Goal: Navigation & Orientation: Find specific page/section

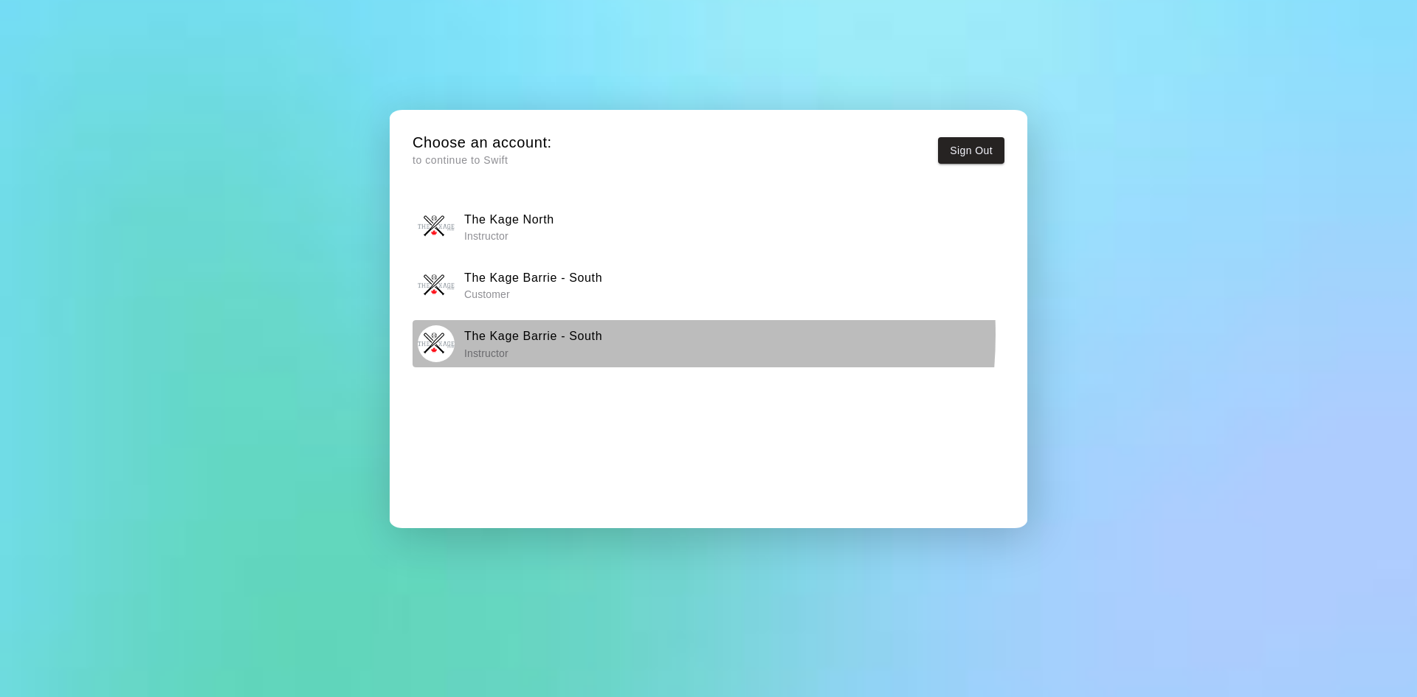
click at [576, 334] on h6 "The Kage Barrie - South" at bounding box center [533, 336] width 138 height 19
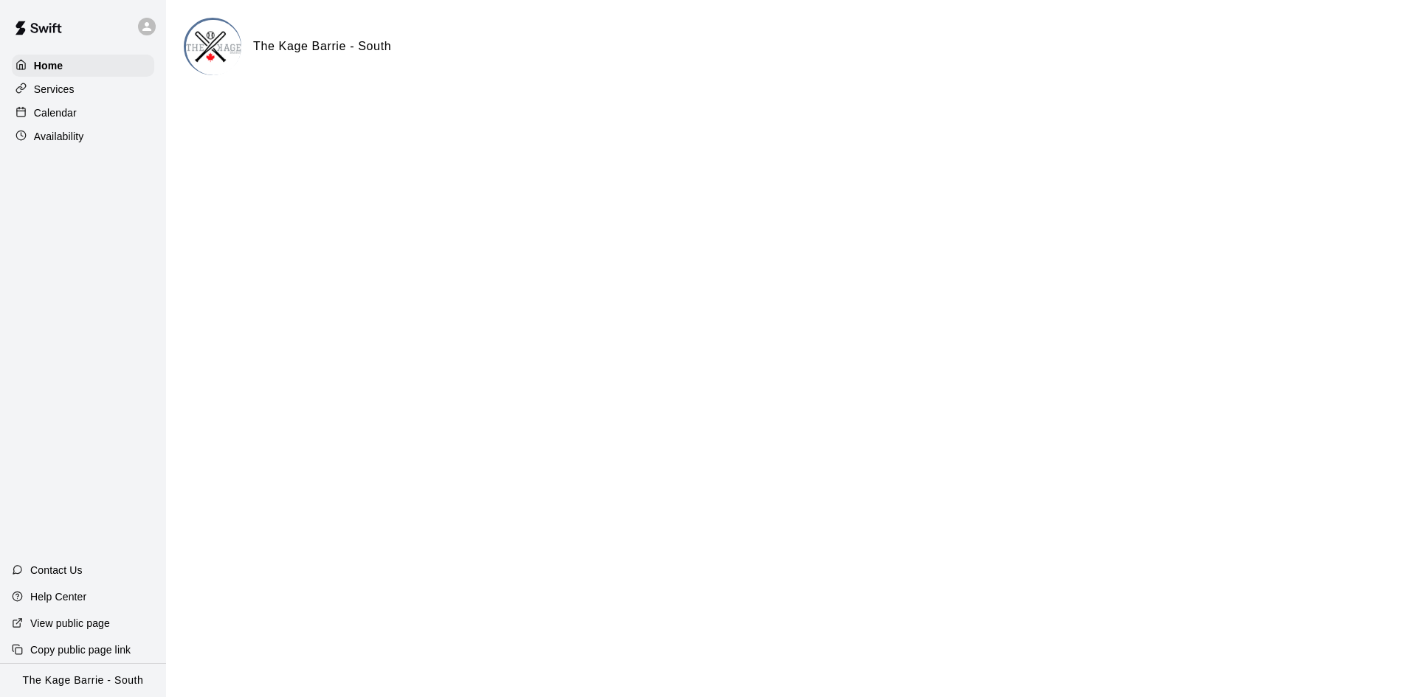
click at [54, 111] on p "Calendar" at bounding box center [55, 113] width 43 height 15
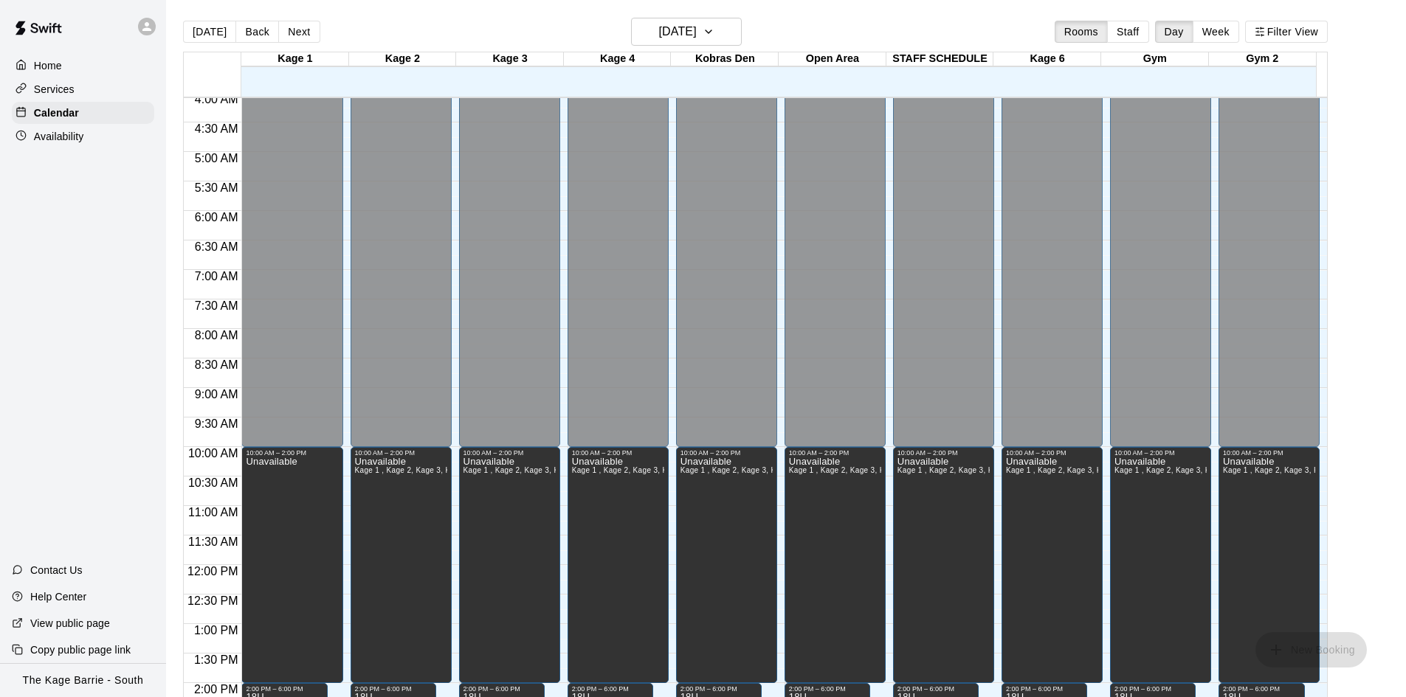
scroll to position [240, 0]
click at [297, 35] on button "Next" at bounding box center [298, 32] width 41 height 22
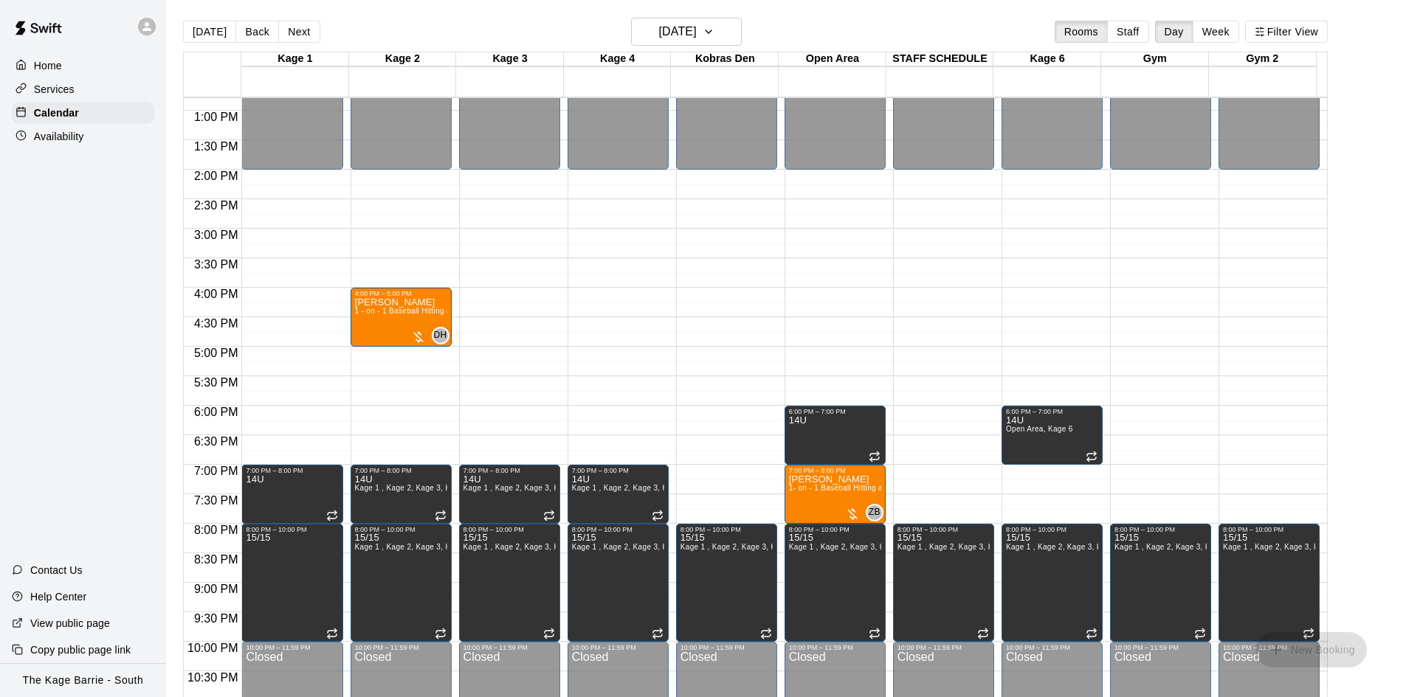
scroll to position [756, 0]
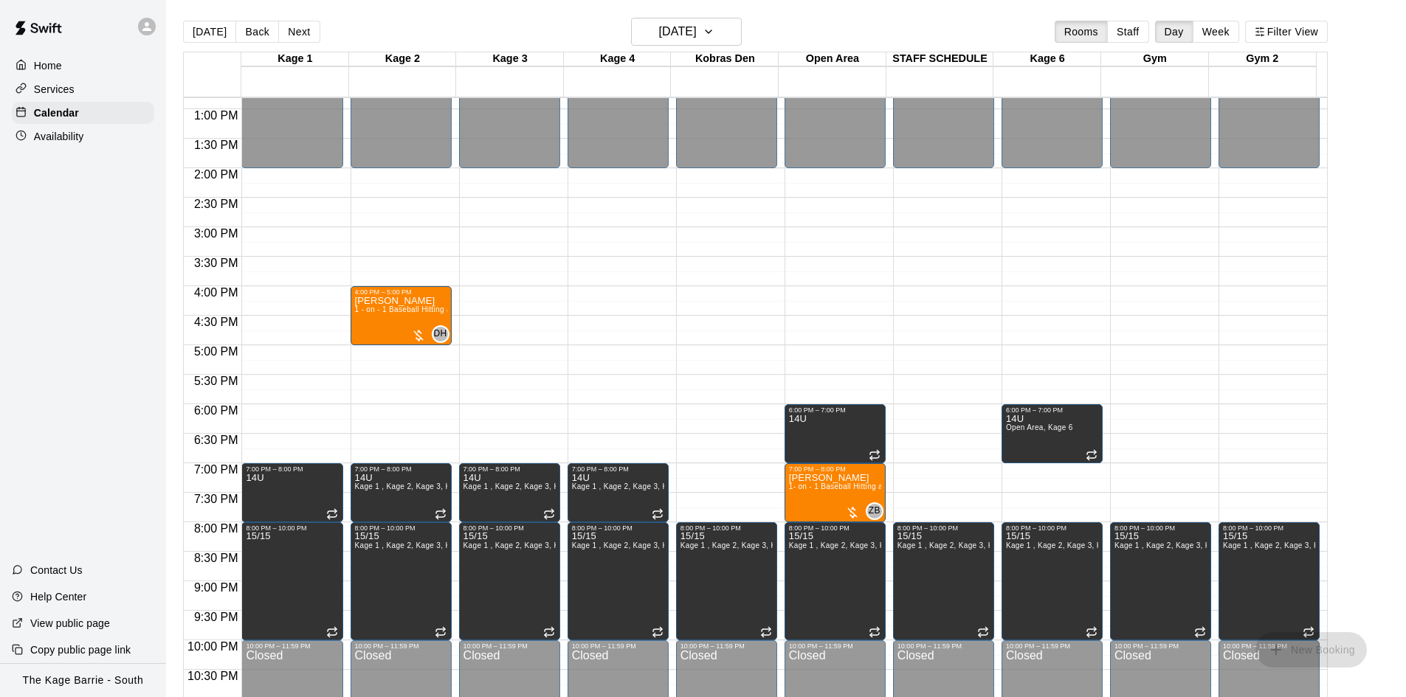
click at [305, 32] on button "Next" at bounding box center [298, 32] width 41 height 22
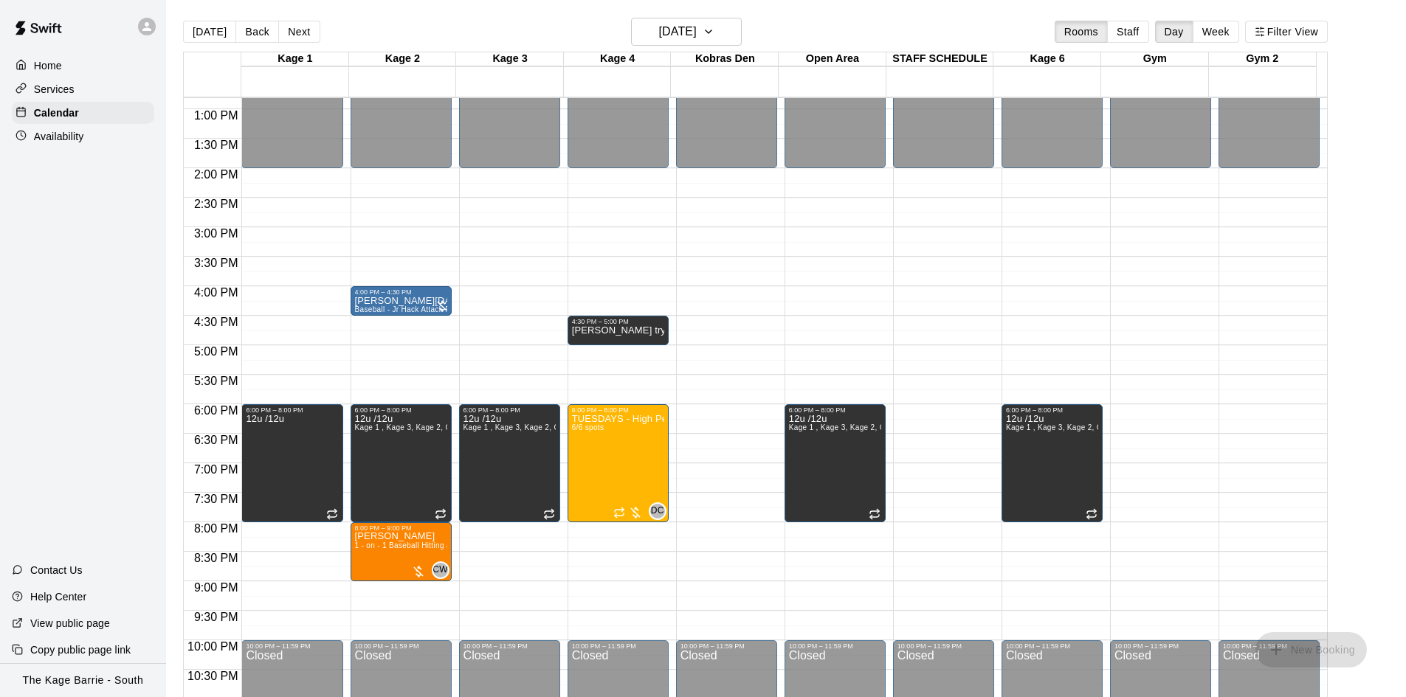
click at [305, 32] on button "Next" at bounding box center [298, 32] width 41 height 22
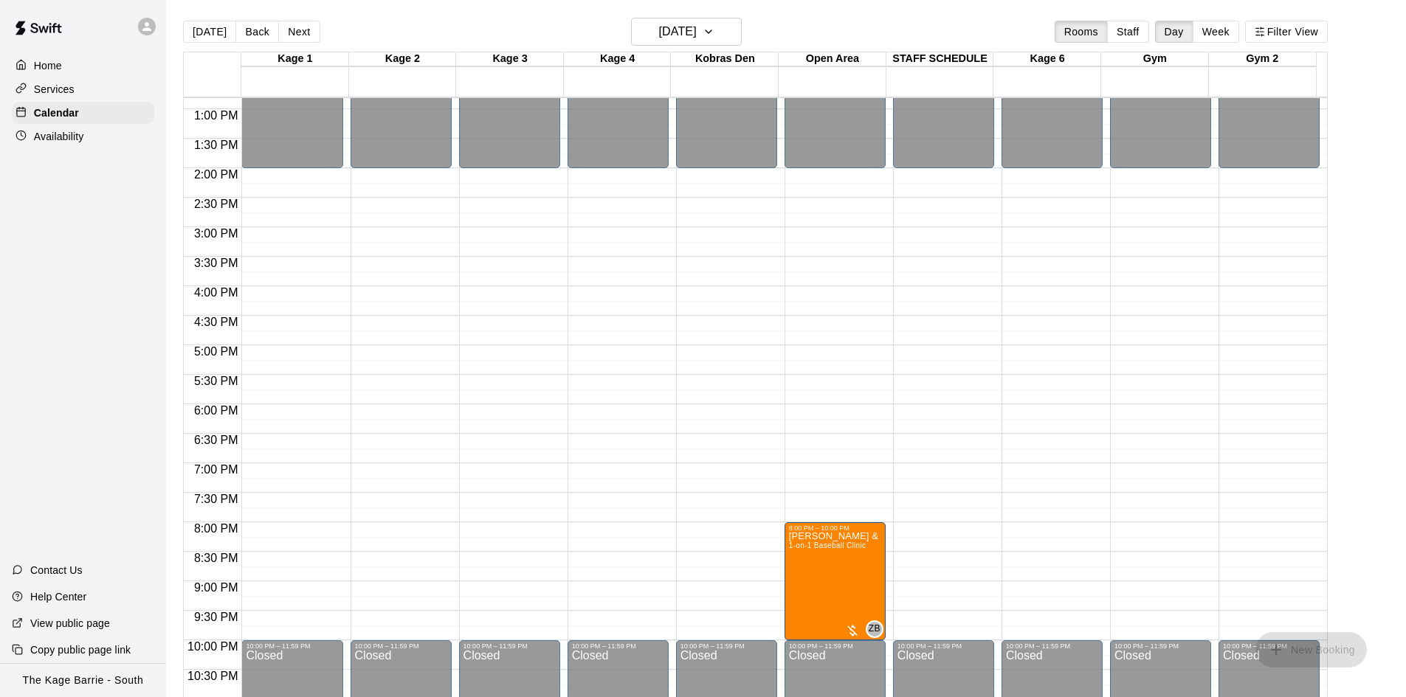
click at [305, 32] on button "Next" at bounding box center [298, 32] width 41 height 22
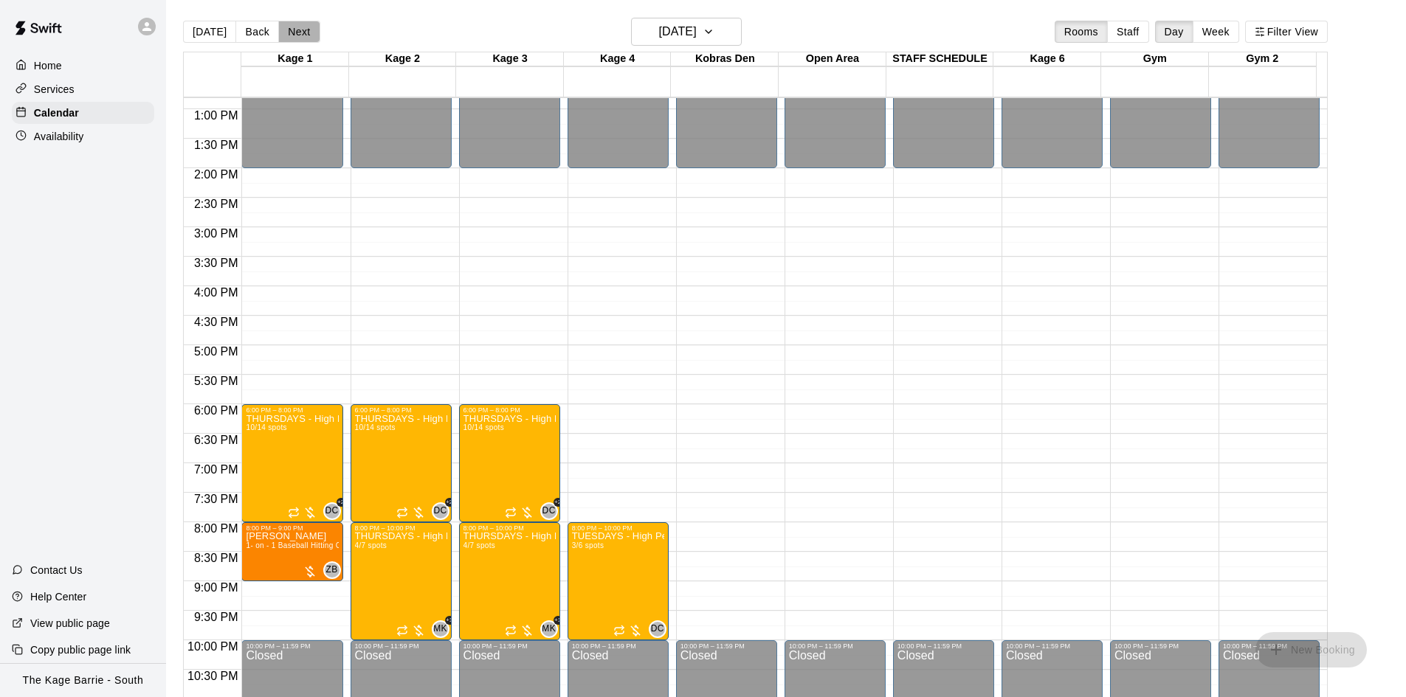
click at [305, 32] on button "Next" at bounding box center [298, 32] width 41 height 22
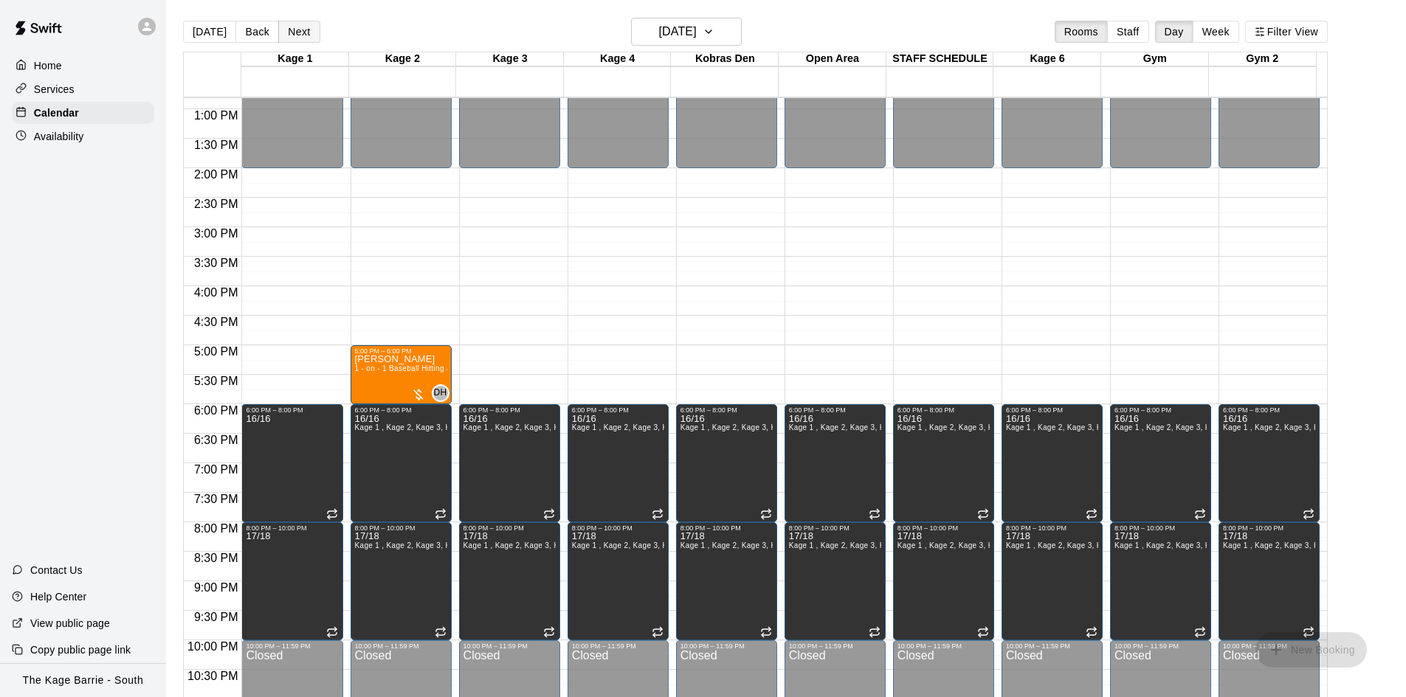
click at [299, 27] on button "Next" at bounding box center [298, 32] width 41 height 22
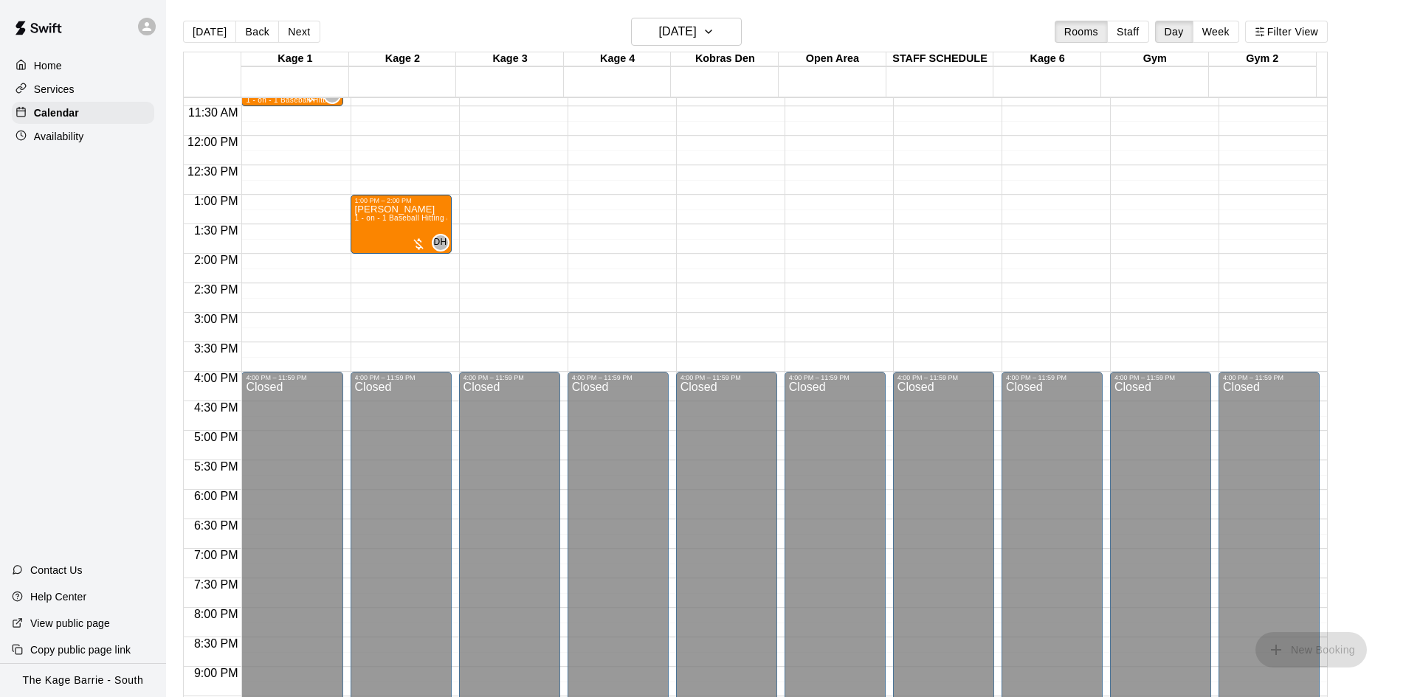
scroll to position [535, 0]
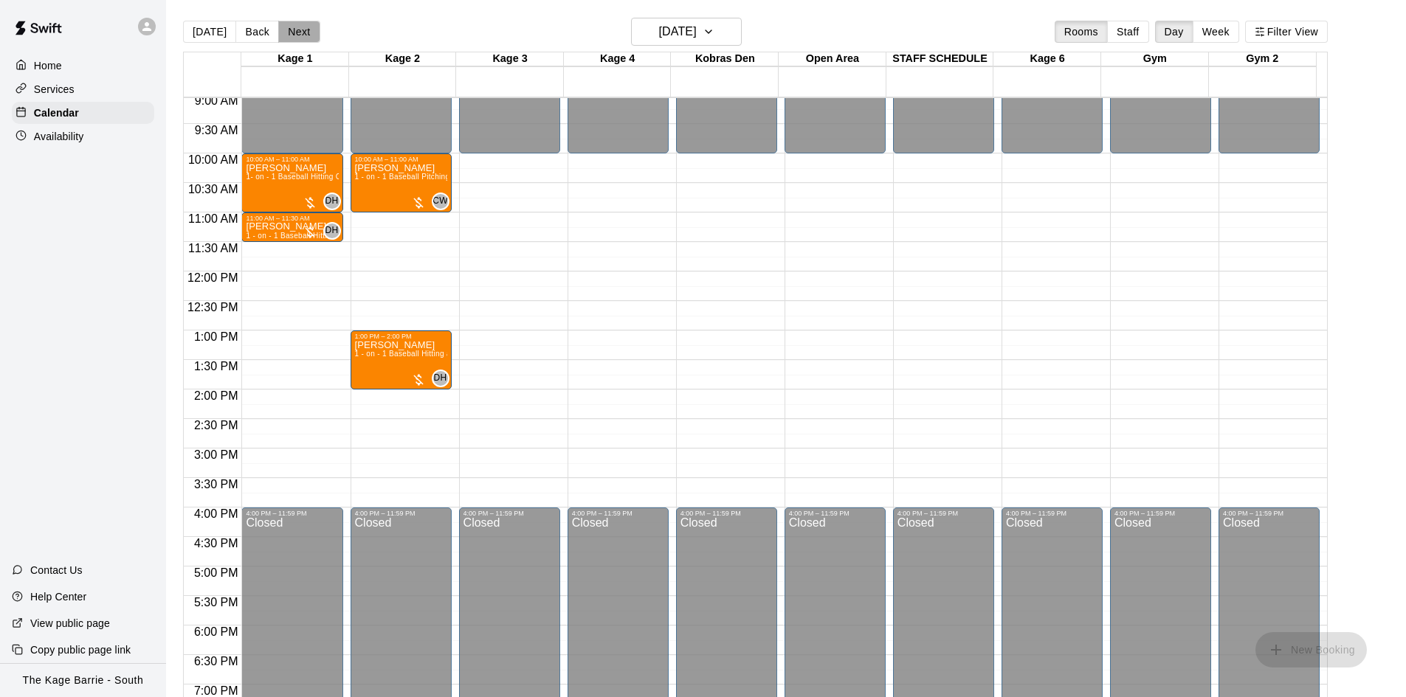
click at [294, 32] on button "Next" at bounding box center [298, 32] width 41 height 22
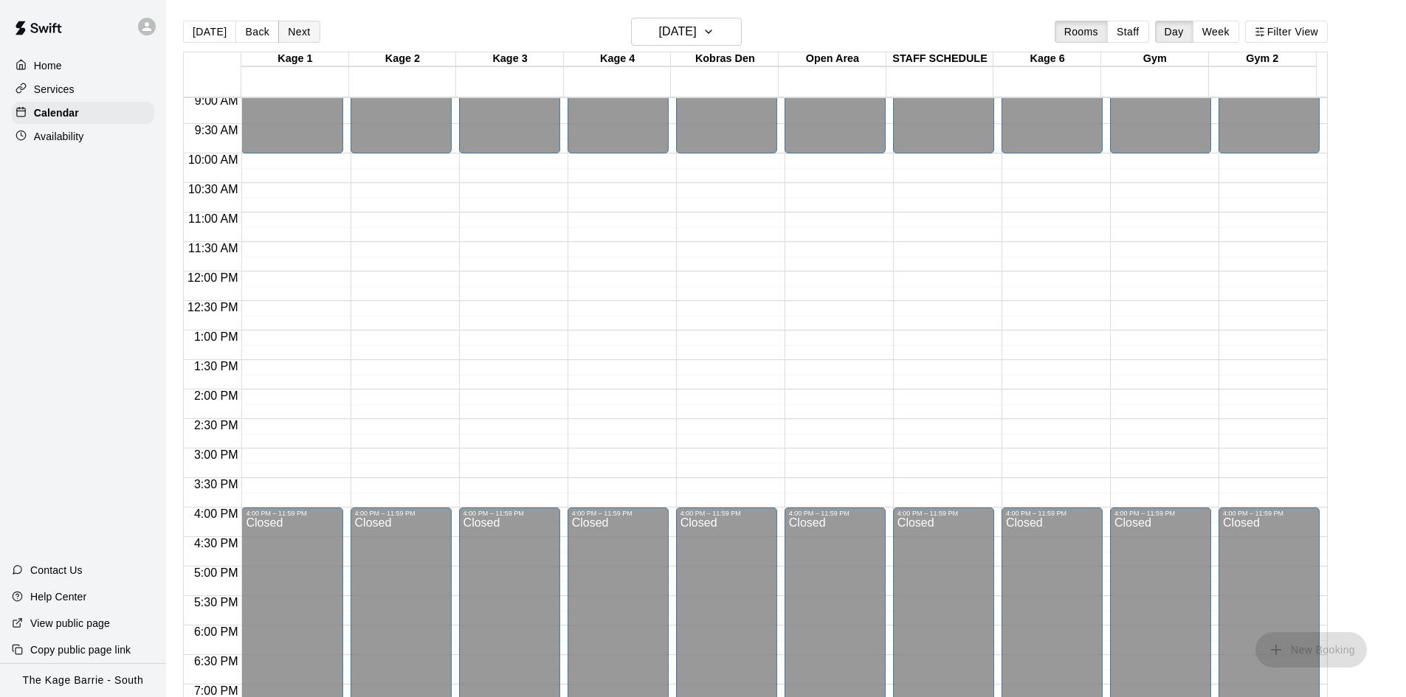
click at [294, 32] on button "Next" at bounding box center [298, 32] width 41 height 22
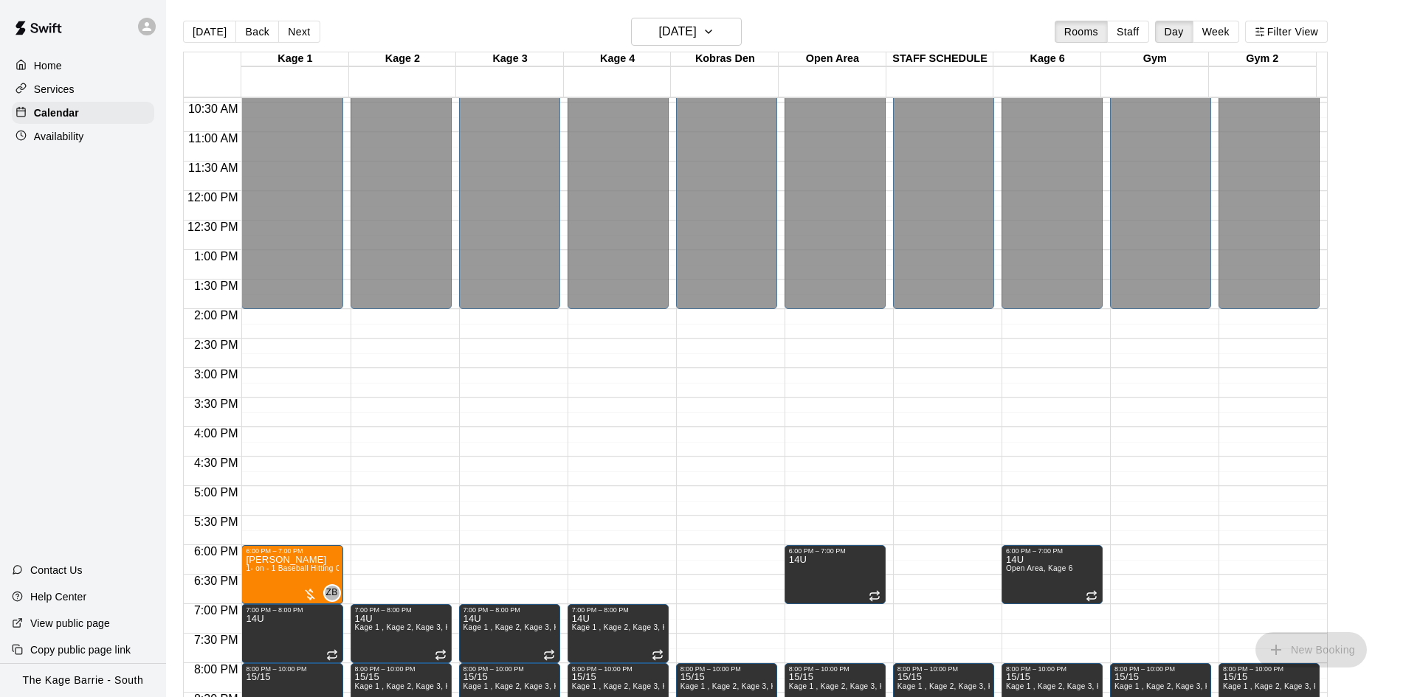
scroll to position [683, 0]
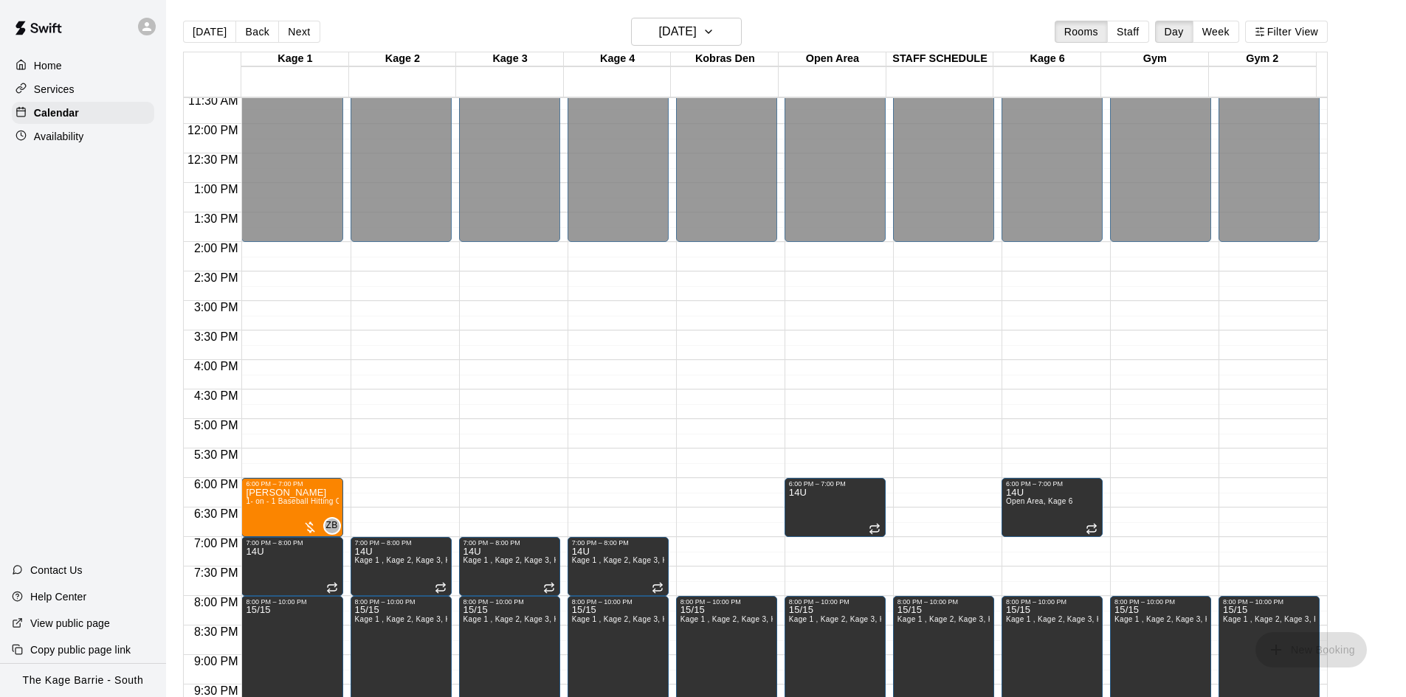
click at [287, 29] on button "Next" at bounding box center [298, 32] width 41 height 22
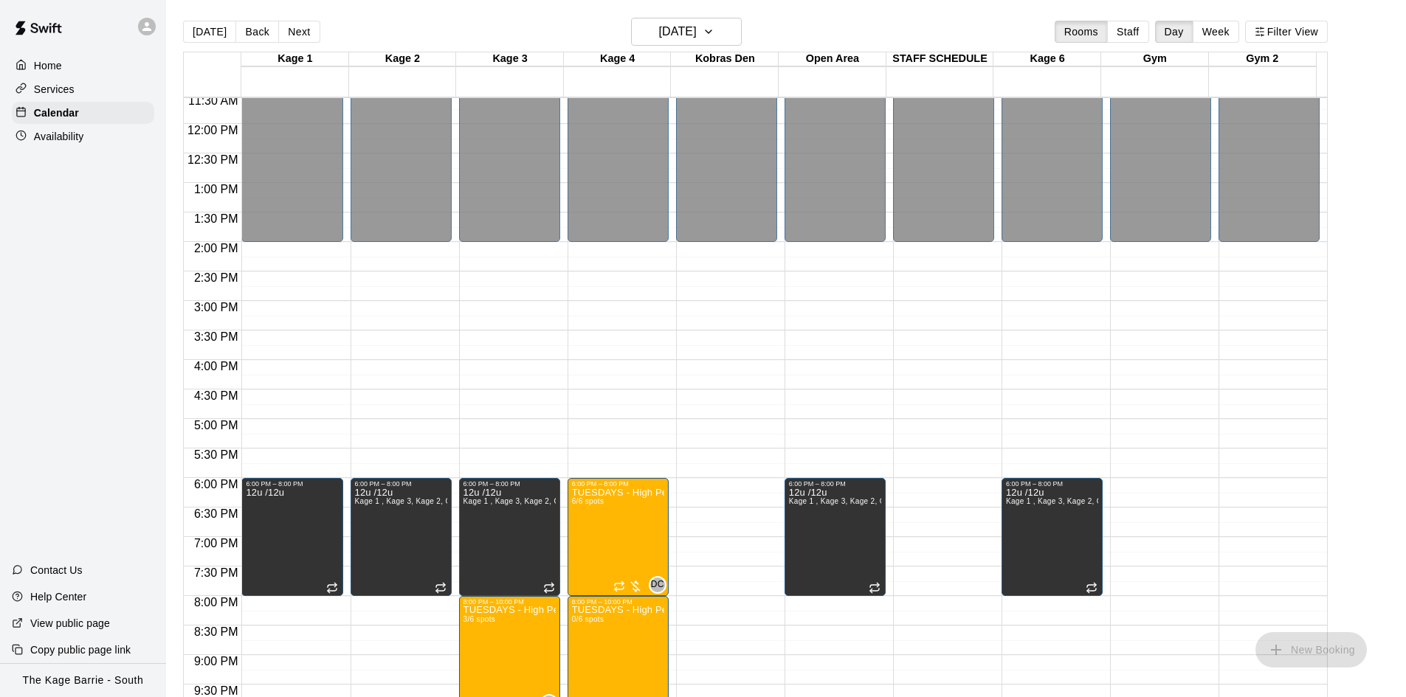
click at [287, 29] on button "Next" at bounding box center [298, 32] width 41 height 22
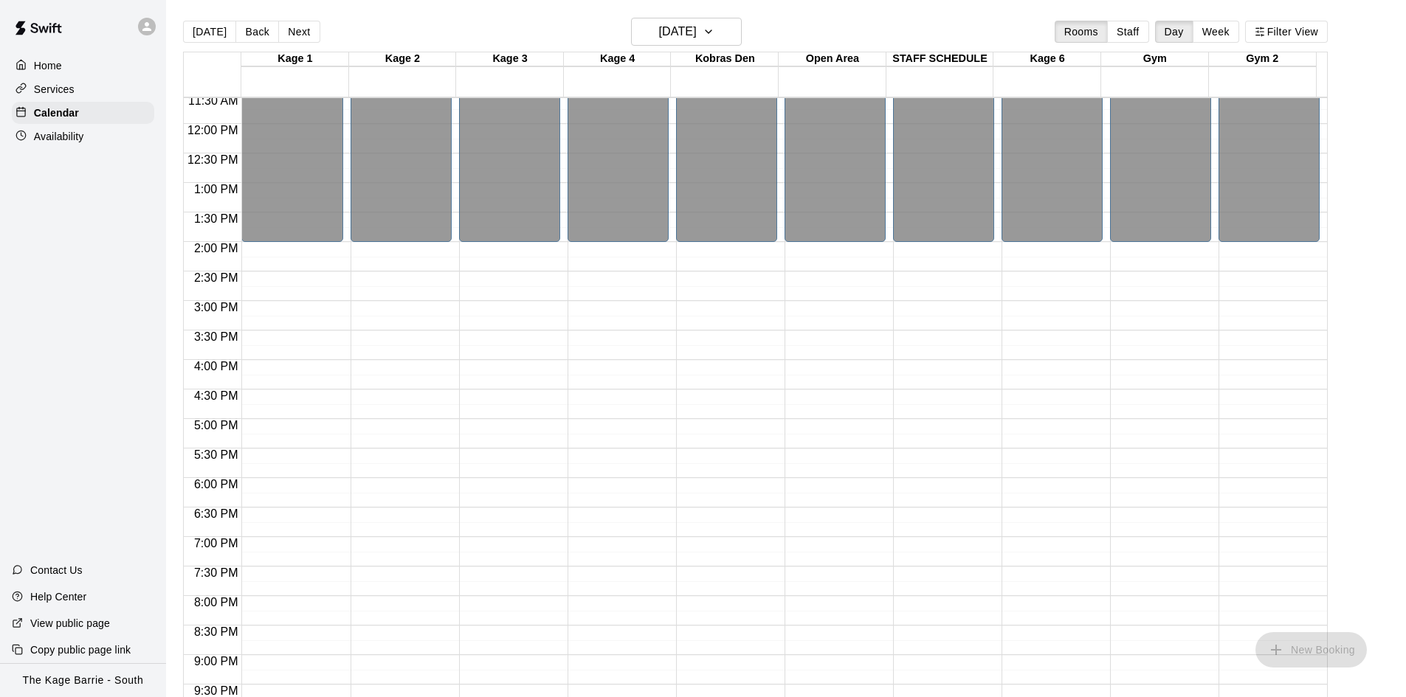
click at [287, 29] on button "Next" at bounding box center [298, 32] width 41 height 22
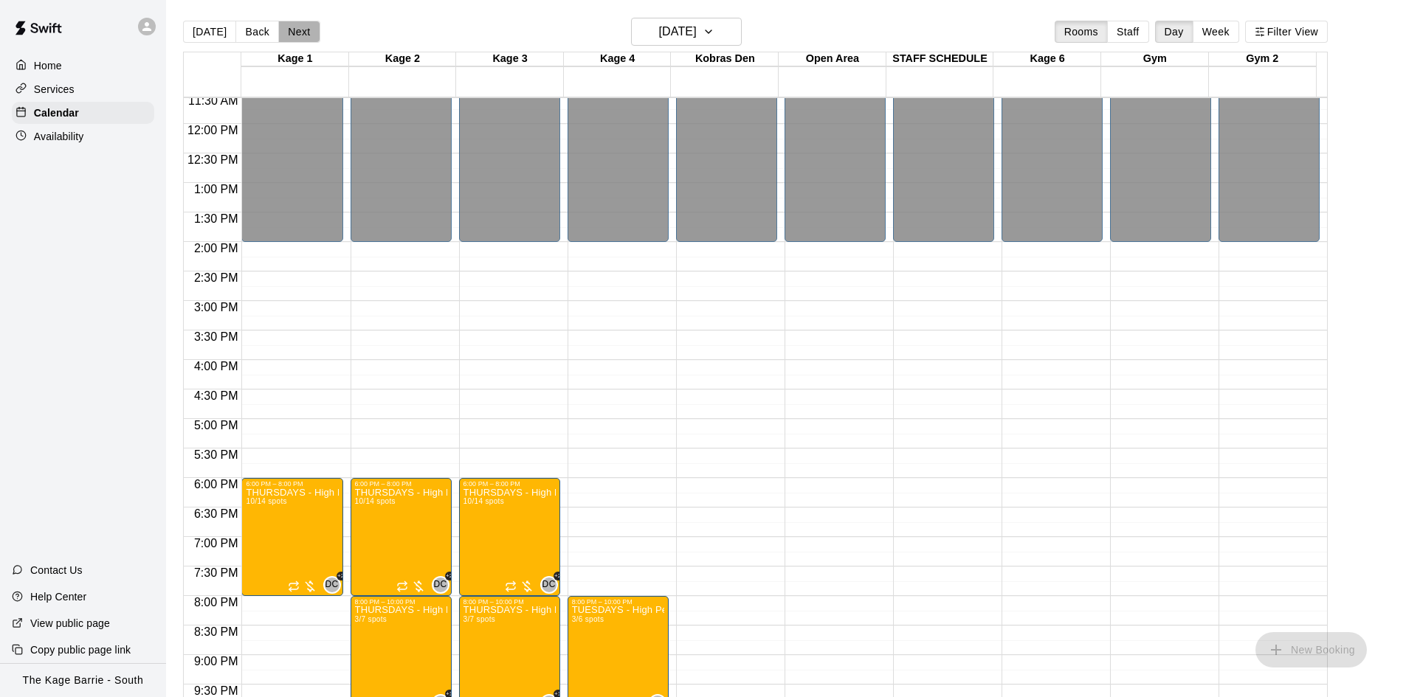
click at [287, 29] on button "Next" at bounding box center [298, 32] width 41 height 22
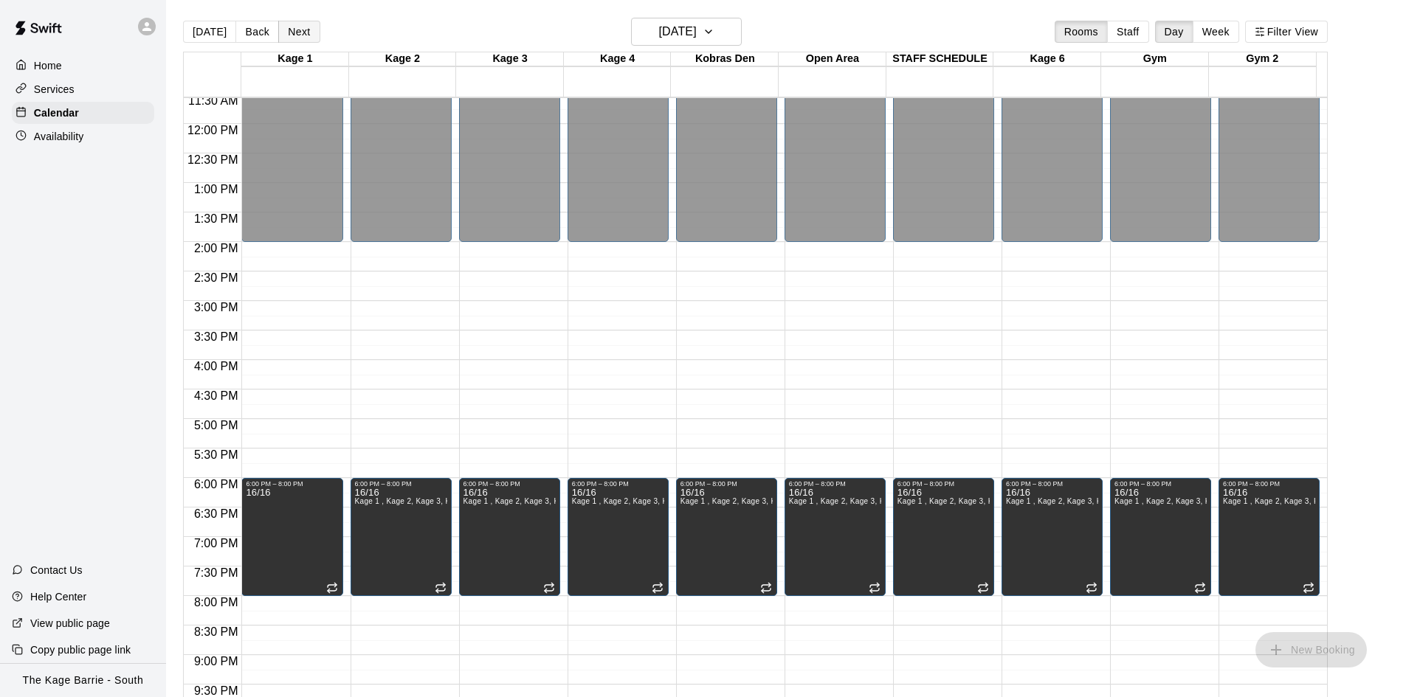
click at [300, 37] on button "Next" at bounding box center [298, 32] width 41 height 22
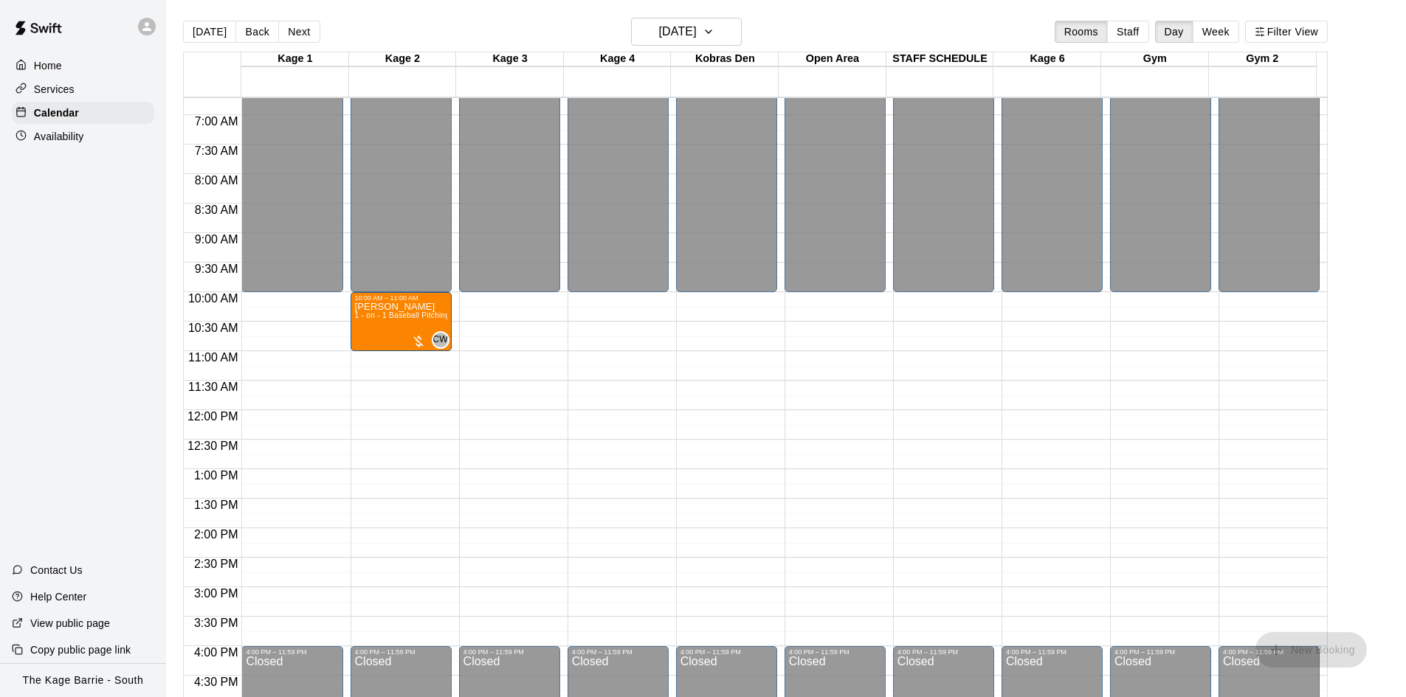
scroll to position [387, 0]
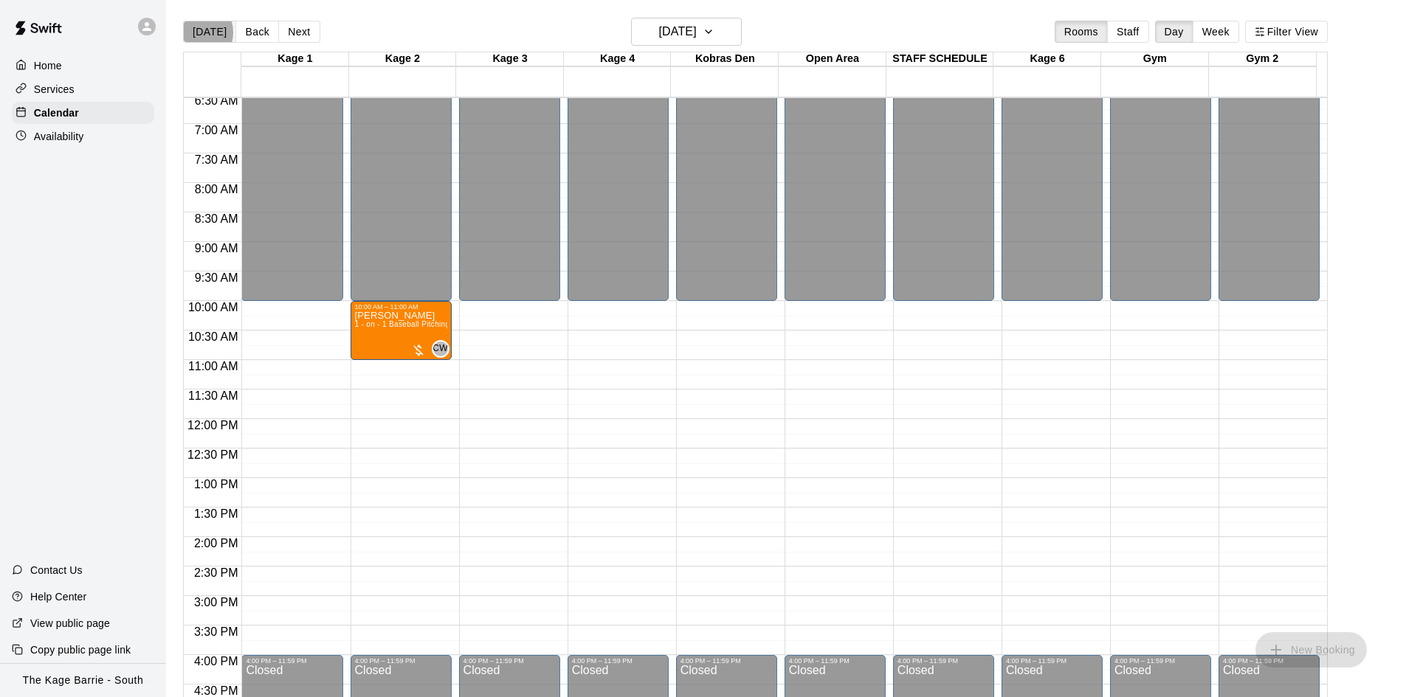
click at [196, 32] on button "[DATE]" at bounding box center [209, 32] width 53 height 22
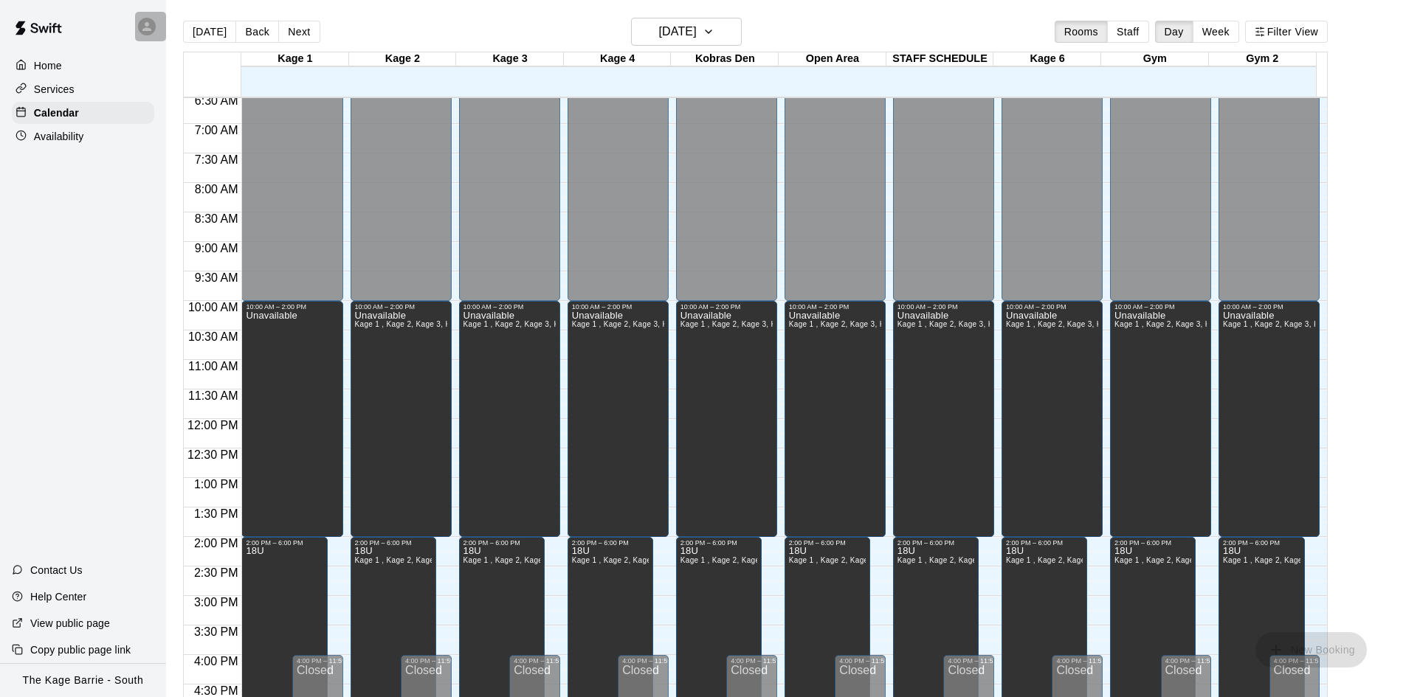
click at [150, 31] on icon at bounding box center [146, 26] width 9 height 9
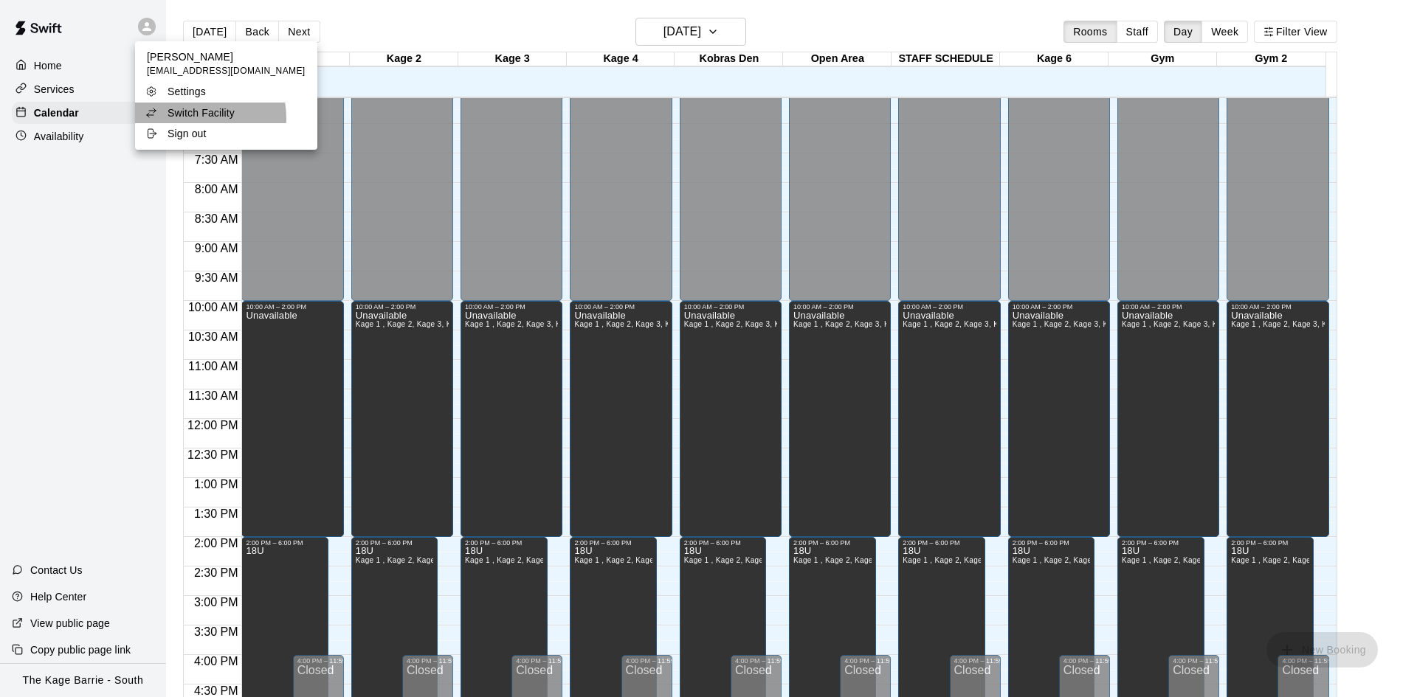
click at [193, 118] on p "Switch Facility" at bounding box center [201, 113] width 67 height 15
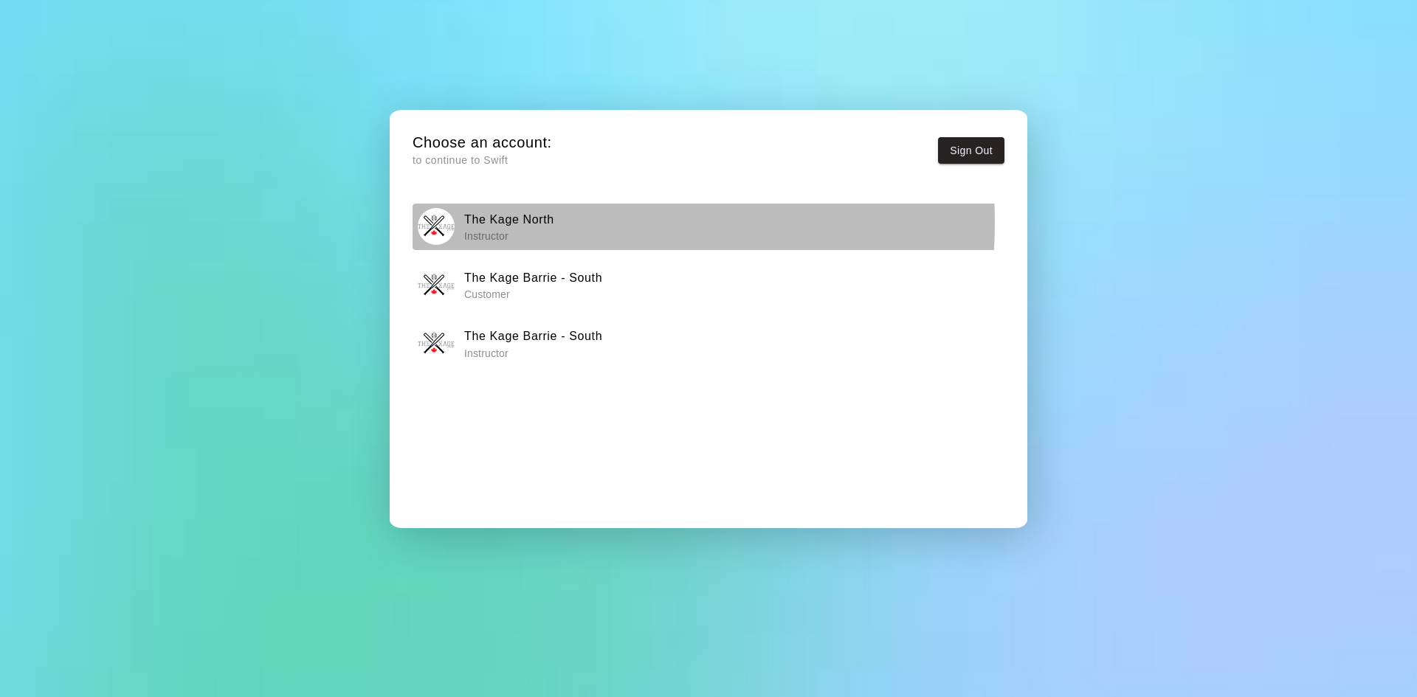
click at [546, 223] on h6 "The Kage North" at bounding box center [509, 219] width 90 height 19
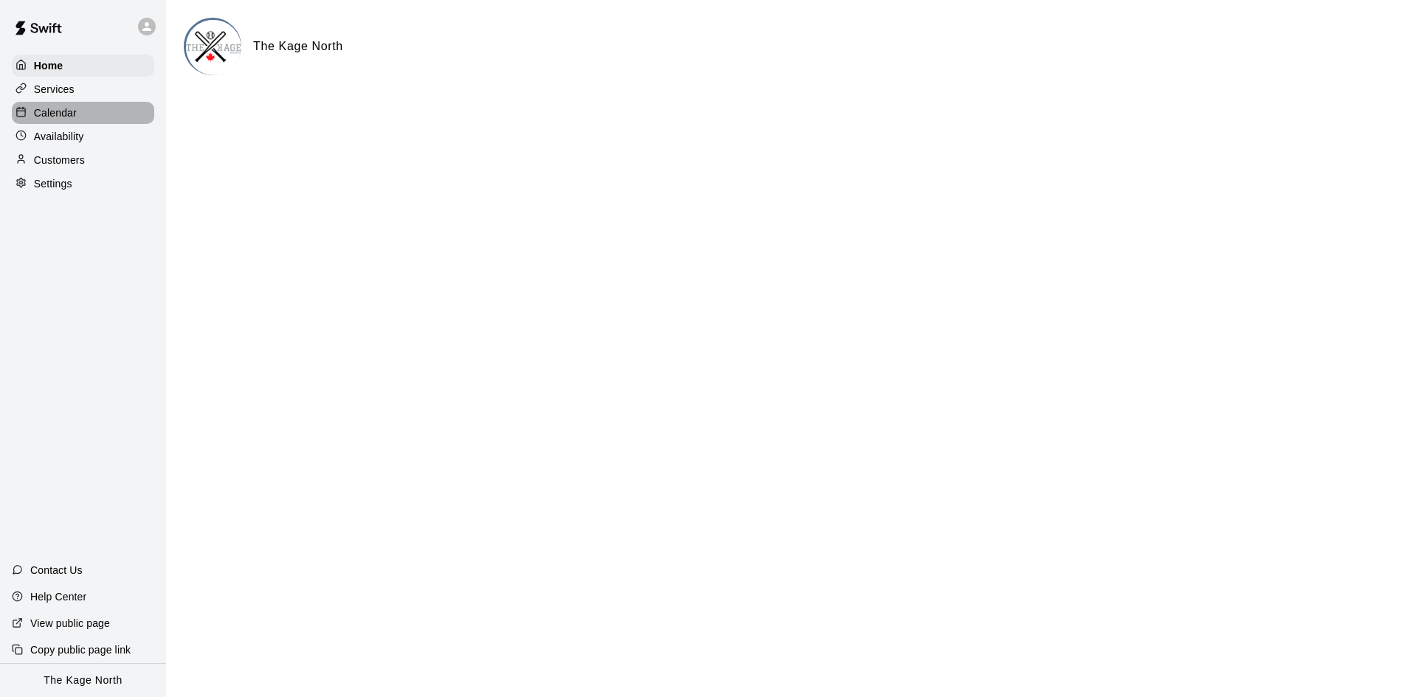
click at [83, 120] on div "Calendar" at bounding box center [83, 113] width 142 height 22
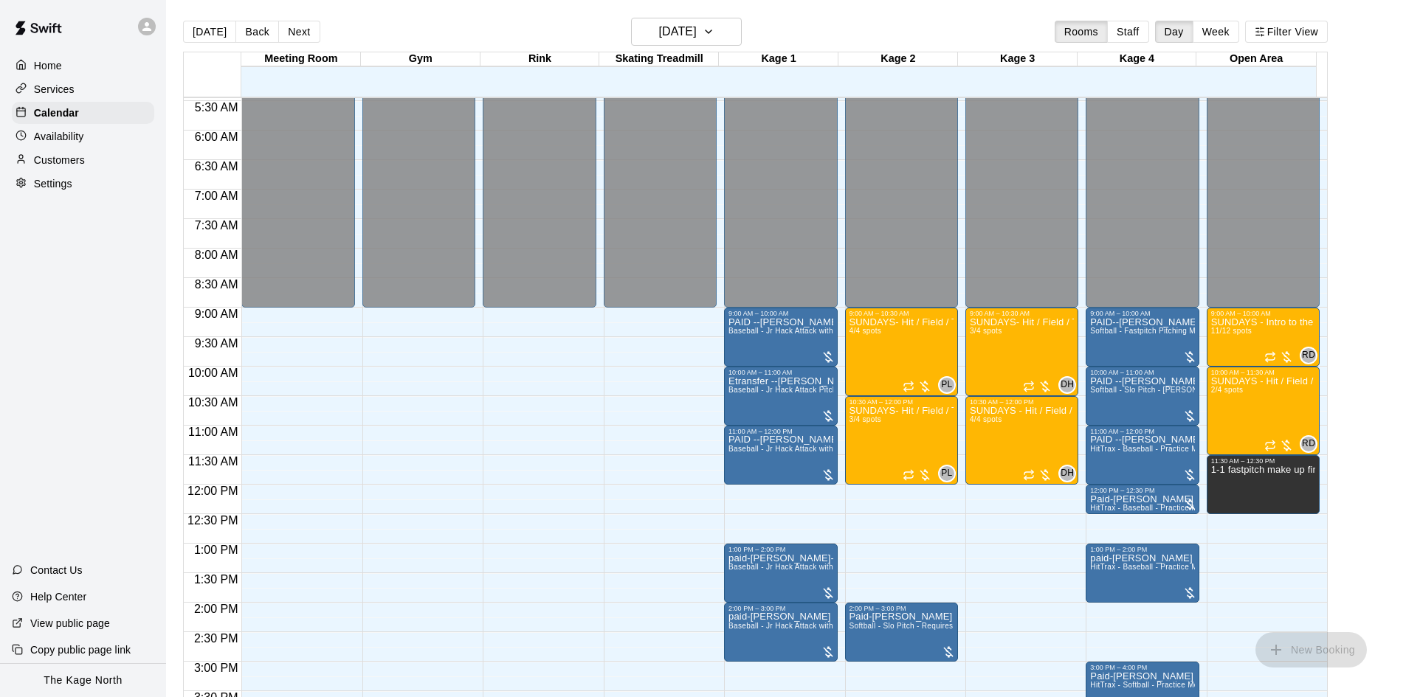
scroll to position [314, 0]
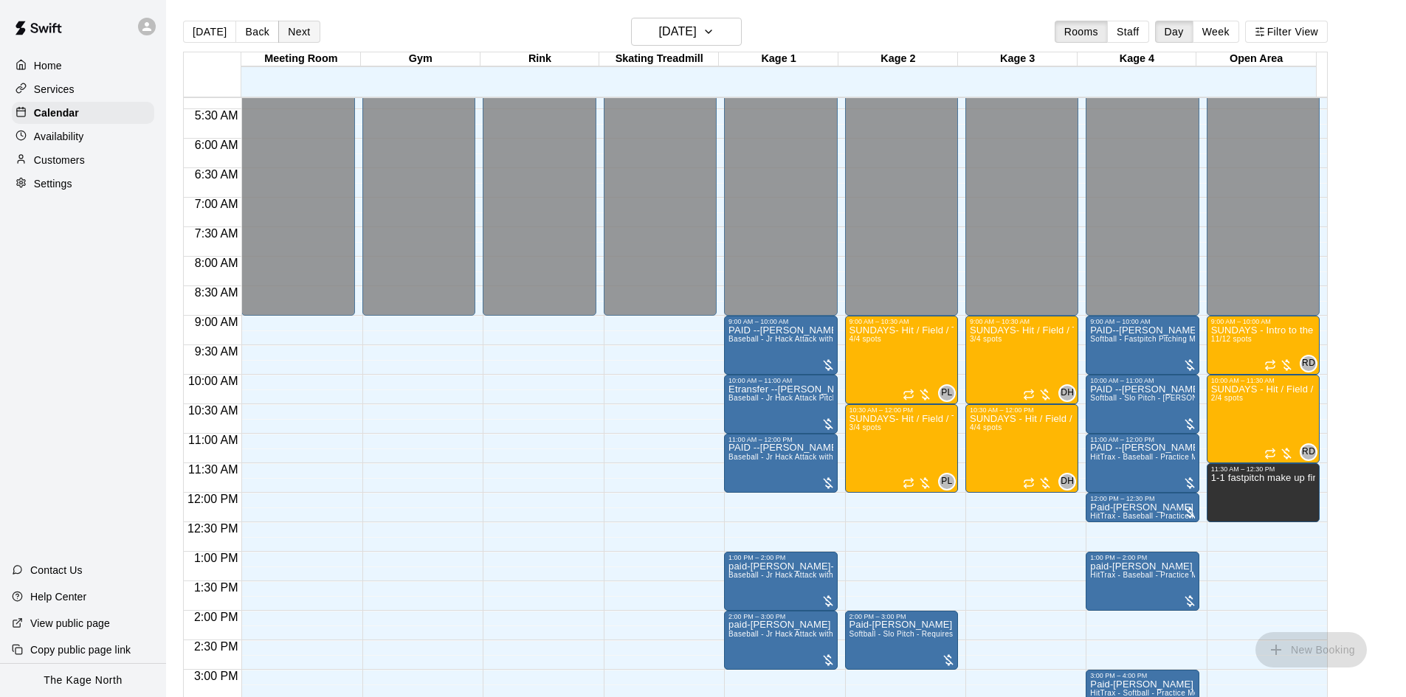
click at [289, 32] on button "Next" at bounding box center [298, 32] width 41 height 22
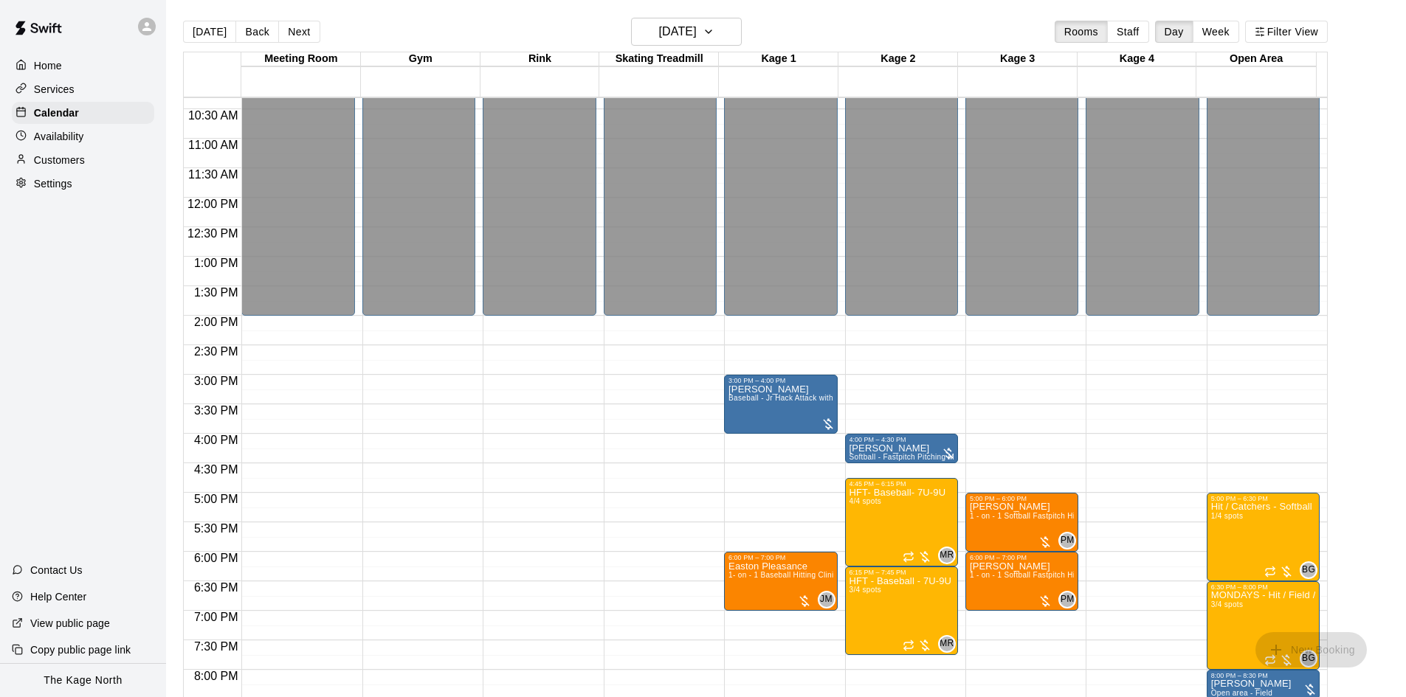
scroll to position [802, 0]
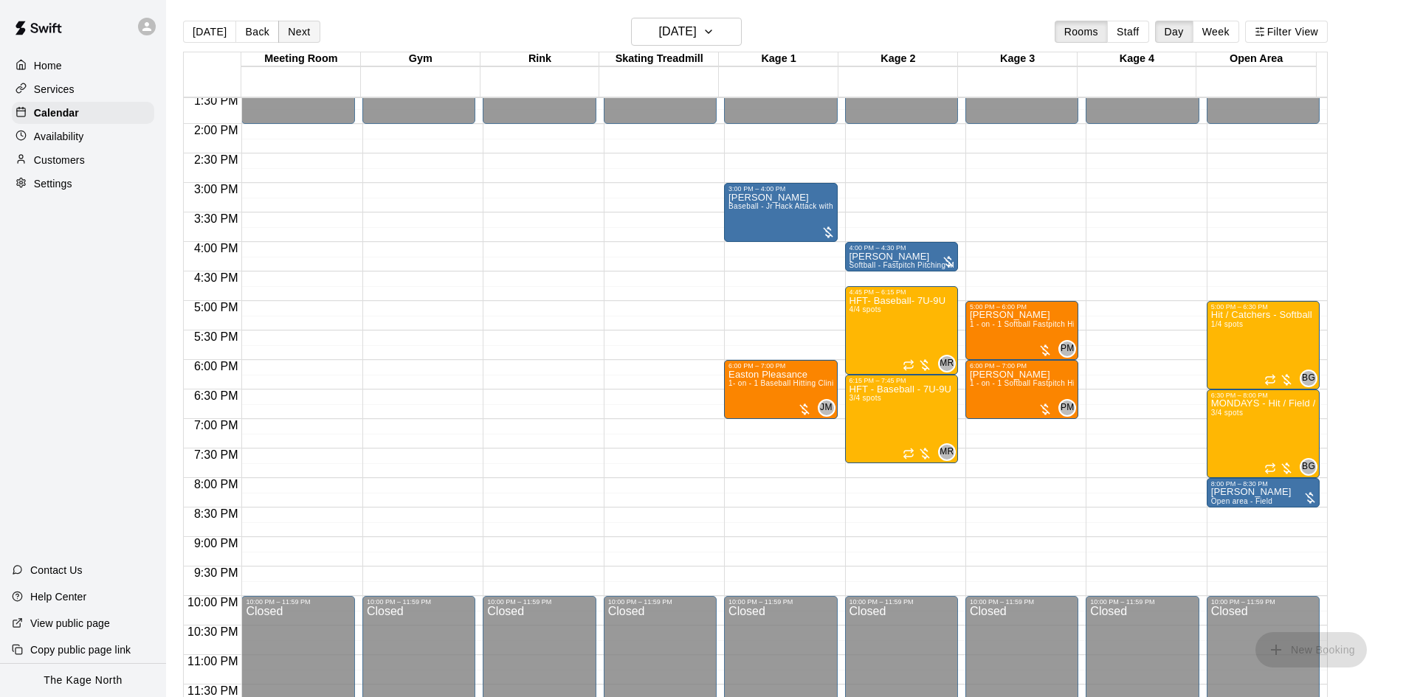
click at [294, 30] on button "Next" at bounding box center [298, 32] width 41 height 22
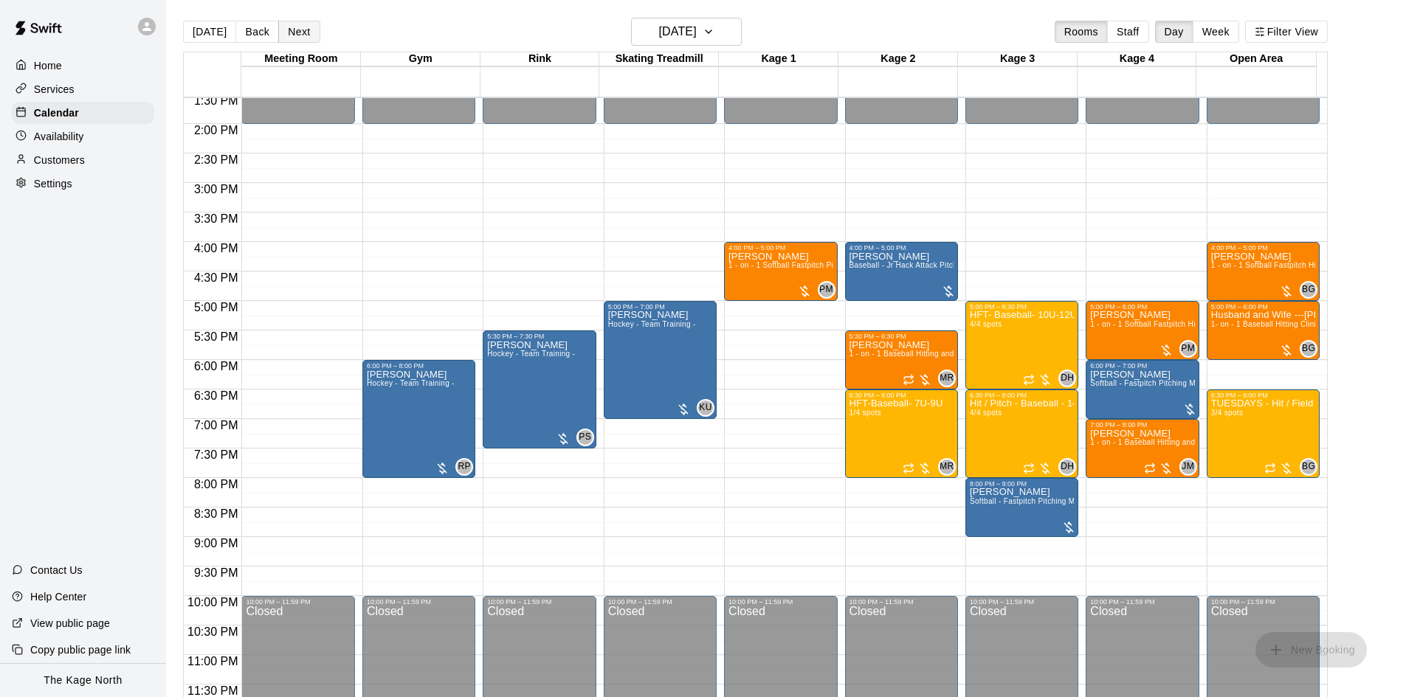
click at [303, 31] on button "Next" at bounding box center [298, 32] width 41 height 22
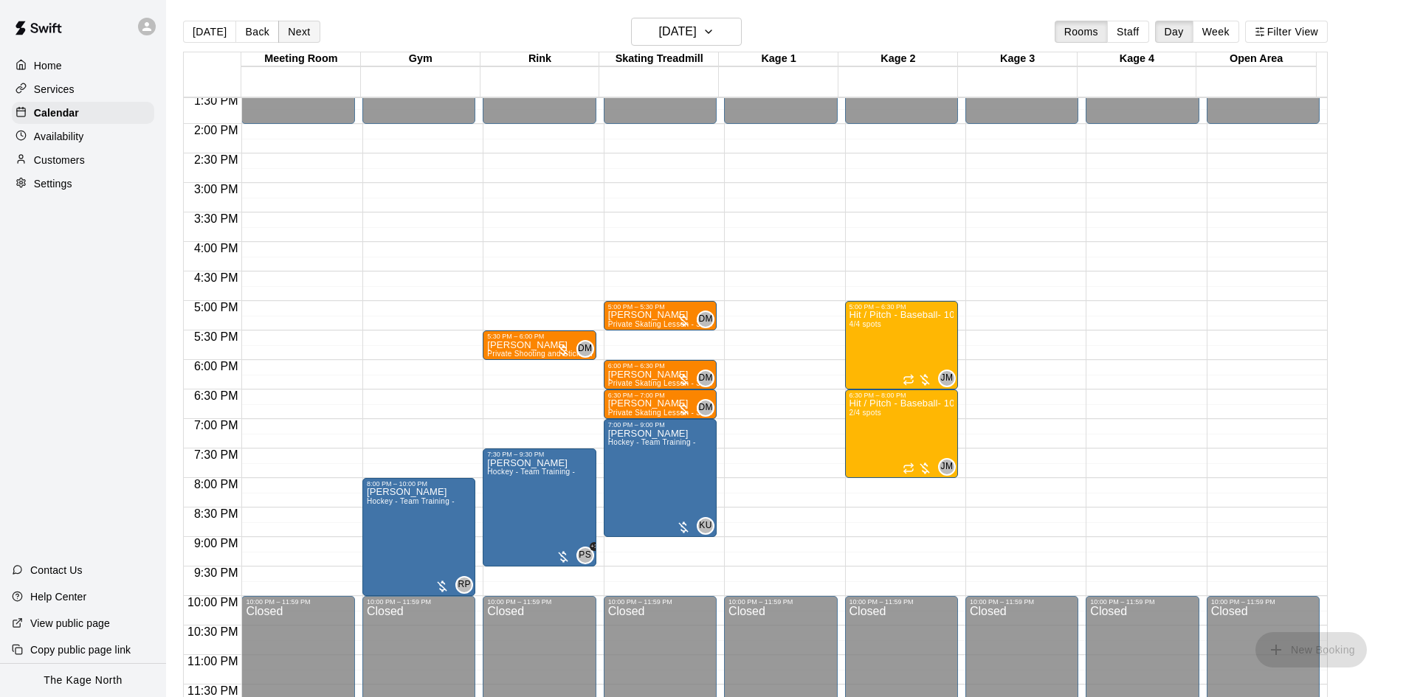
click at [289, 35] on button "Next" at bounding box center [298, 32] width 41 height 22
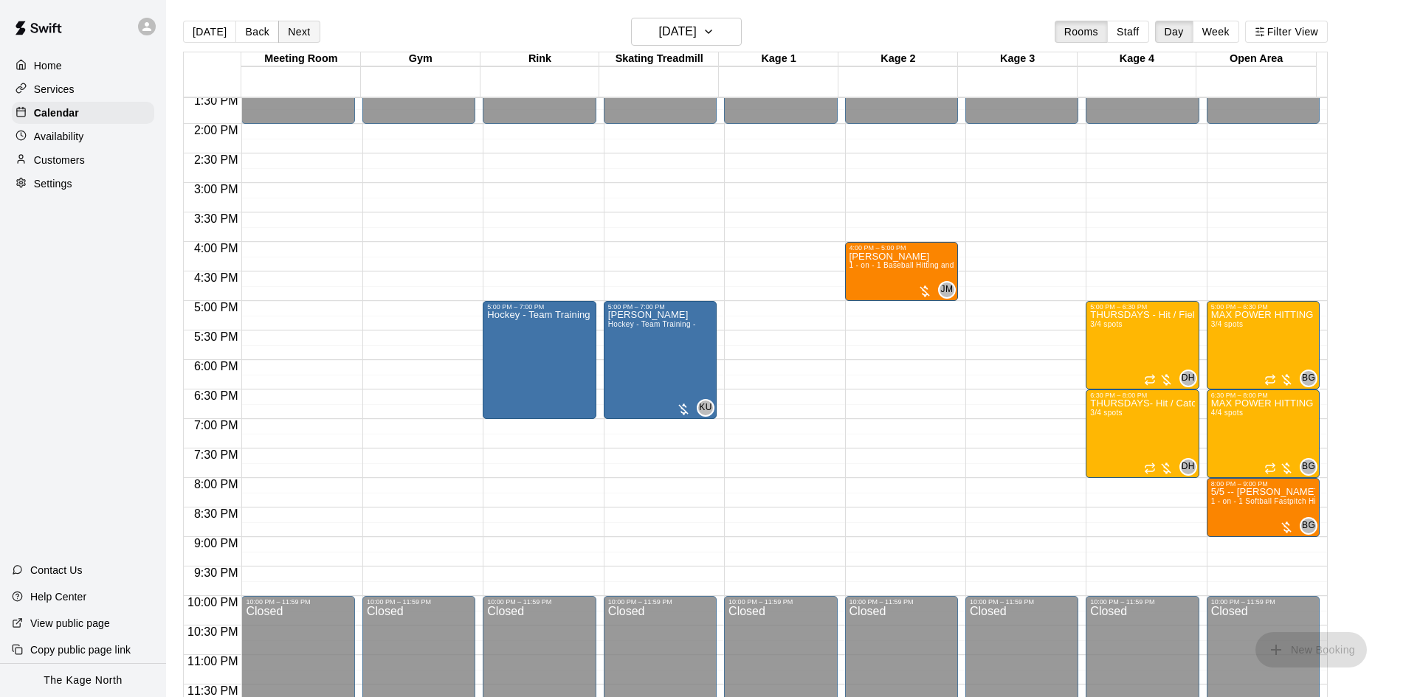
click at [305, 41] on button "Next" at bounding box center [298, 32] width 41 height 22
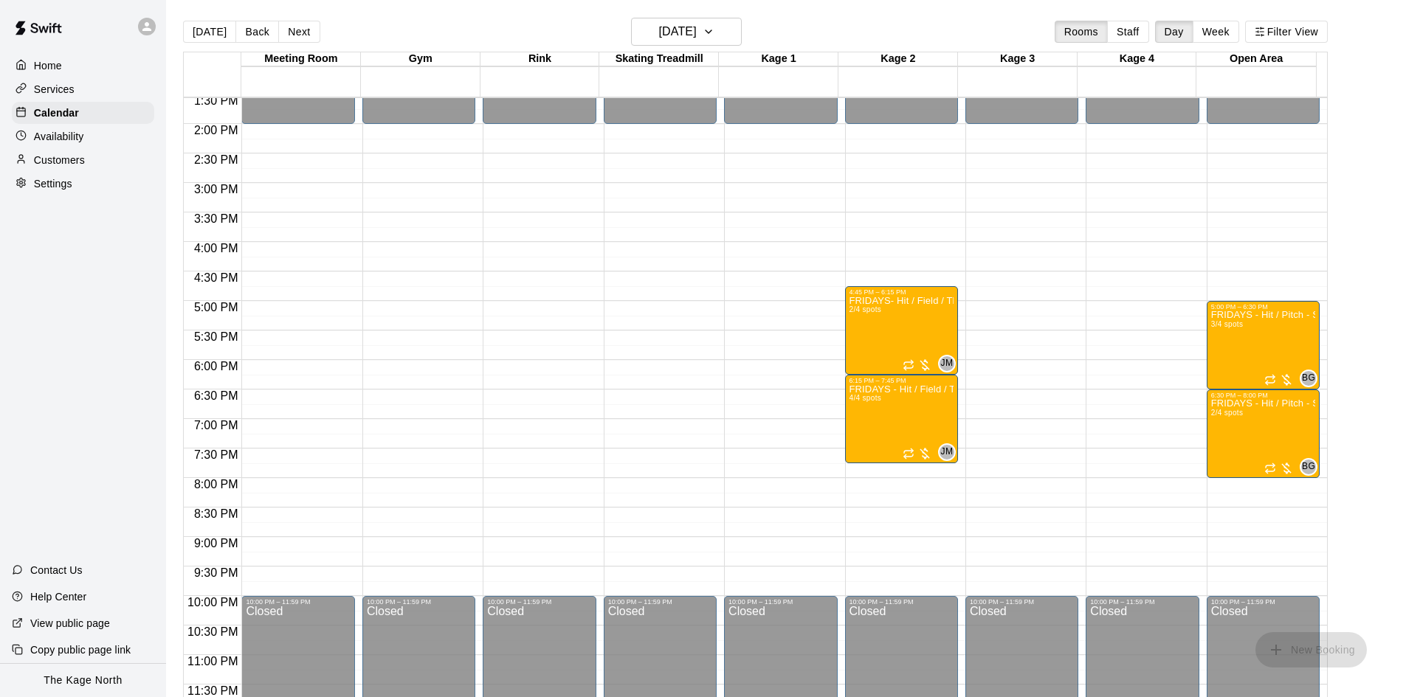
click at [304, 41] on button "Next" at bounding box center [298, 32] width 41 height 22
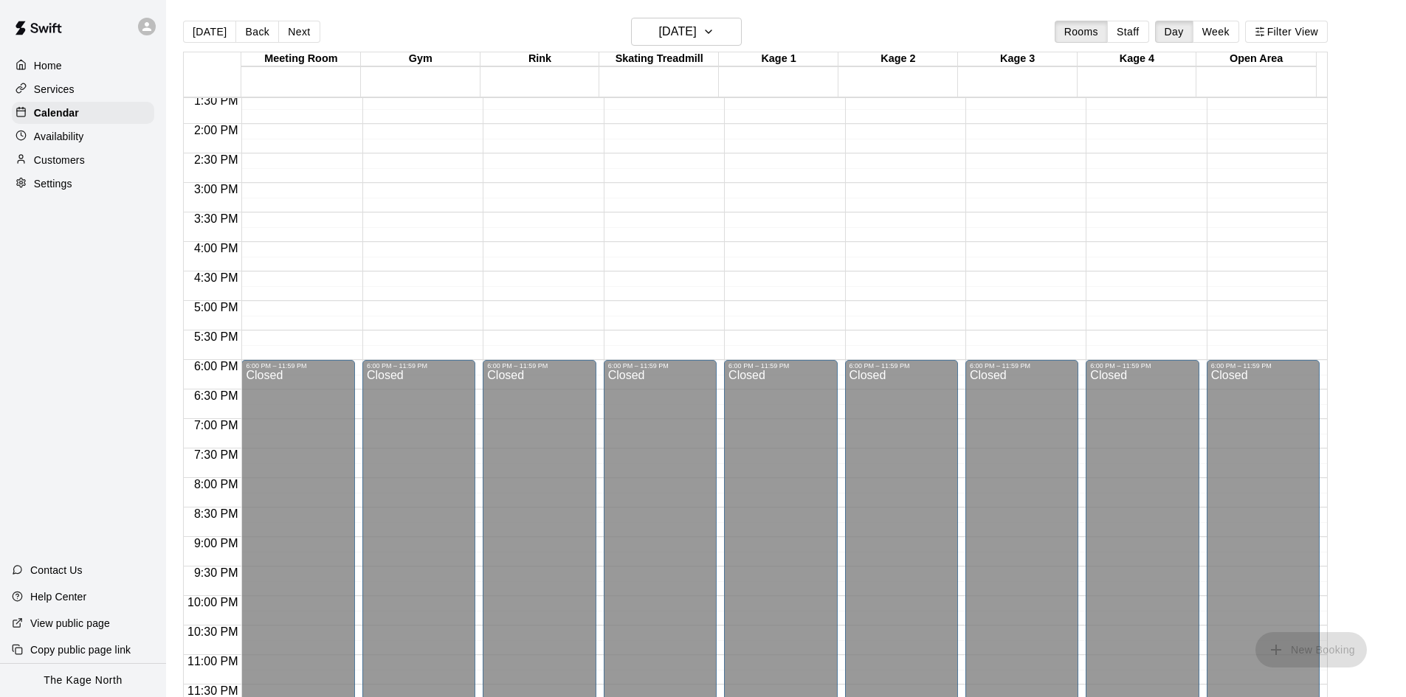
click at [304, 44] on div "[DATE] Back [DATE][DATE] Rooms Staff Day Week Filter View" at bounding box center [755, 35] width 1145 height 34
click at [298, 32] on button "Next" at bounding box center [298, 32] width 41 height 22
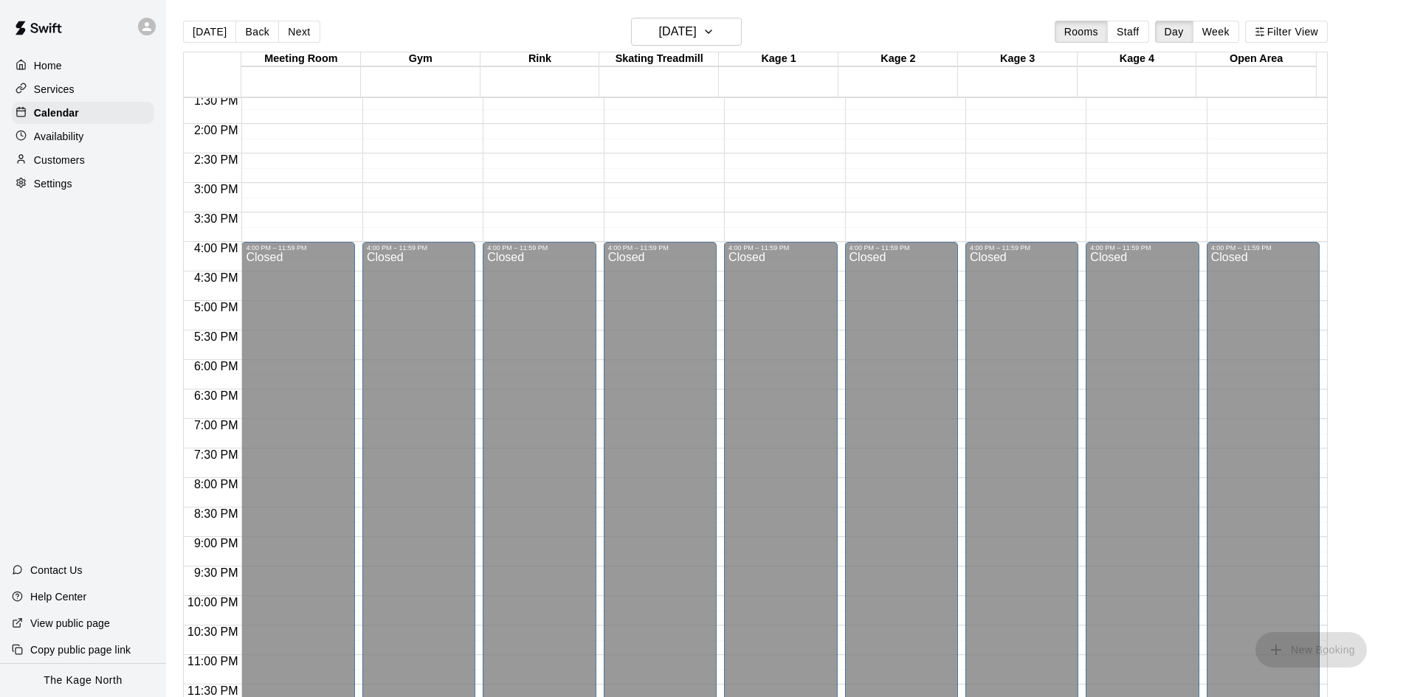
click at [298, 31] on button "Next" at bounding box center [298, 32] width 41 height 22
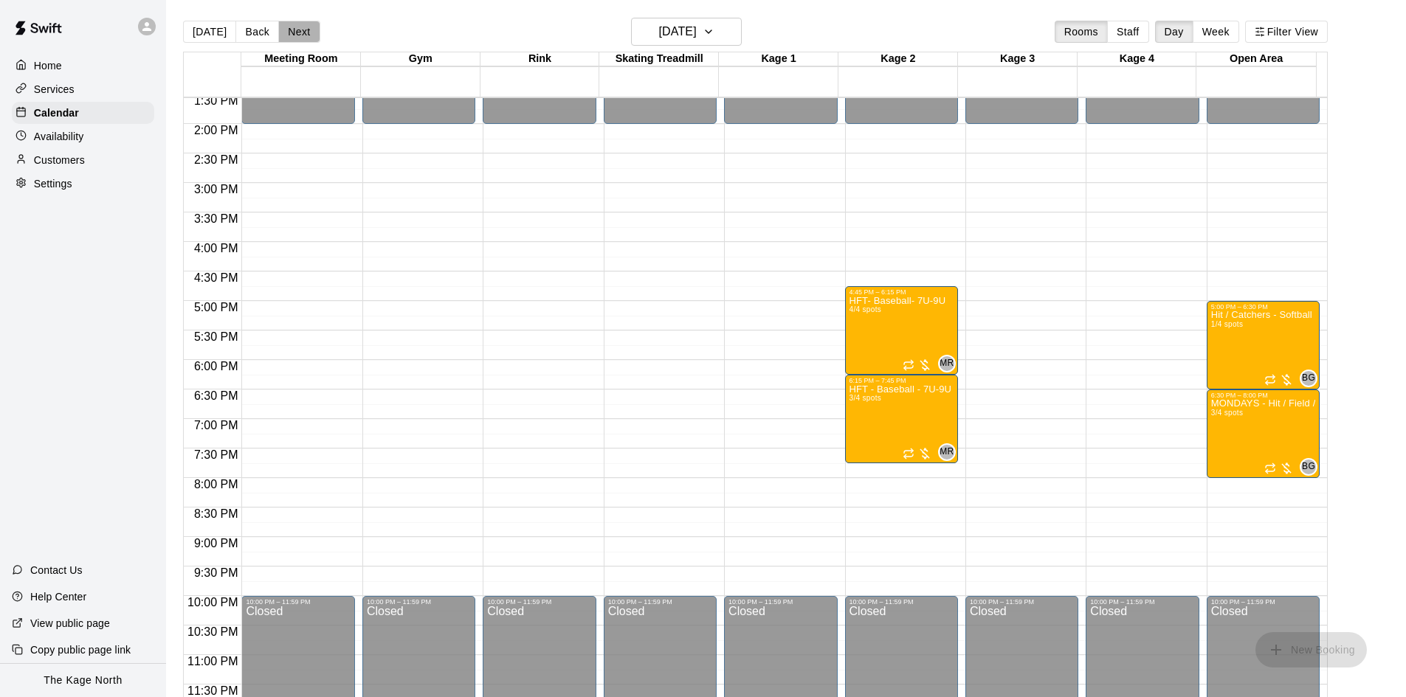
click at [298, 31] on button "Next" at bounding box center [298, 32] width 41 height 22
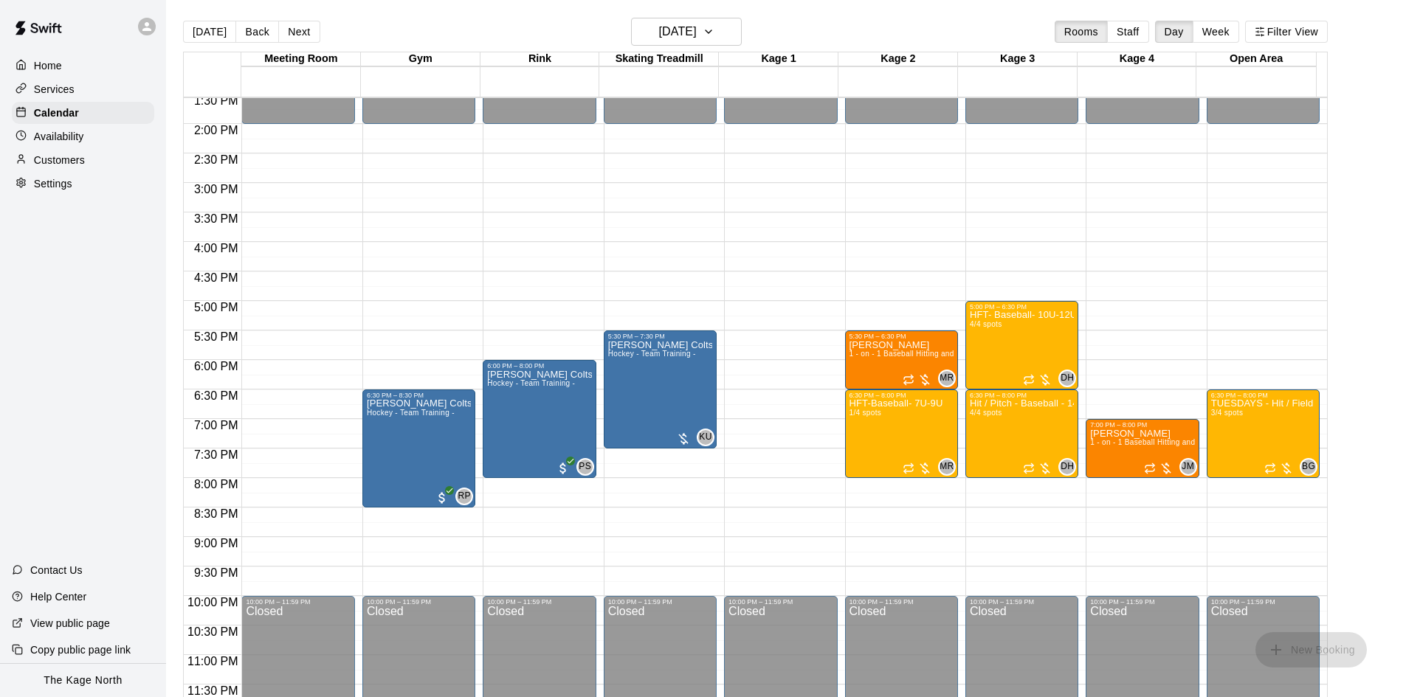
click at [298, 31] on button "Next" at bounding box center [298, 32] width 41 height 22
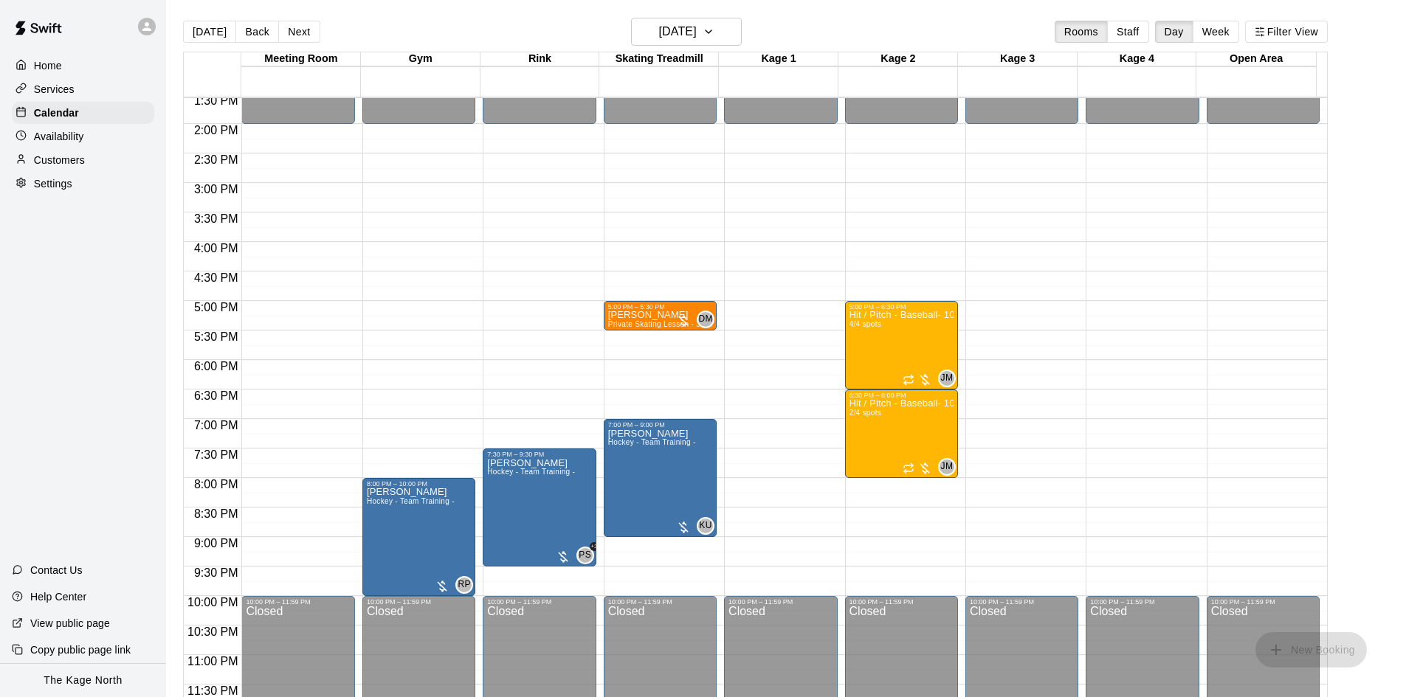
click at [298, 31] on button "Next" at bounding box center [298, 32] width 41 height 22
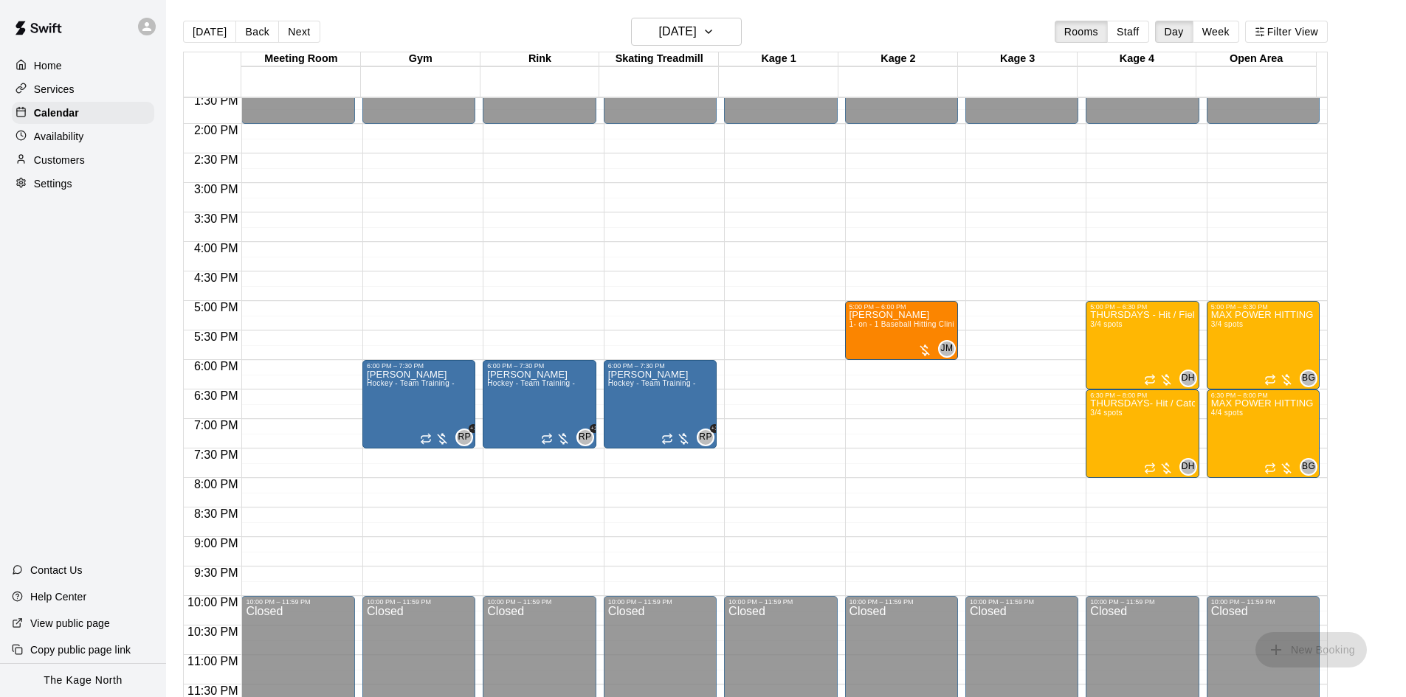
click at [298, 31] on button "Next" at bounding box center [298, 32] width 41 height 22
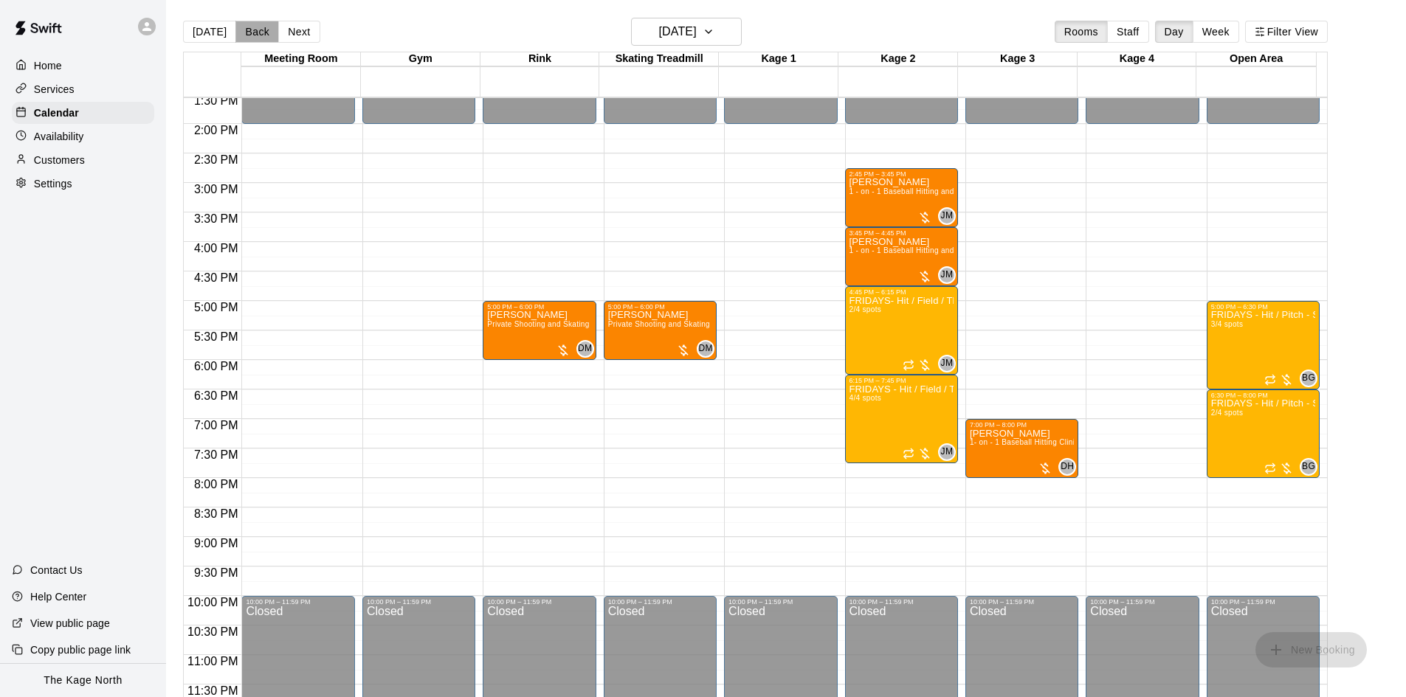
click at [260, 32] on button "Back" at bounding box center [257, 32] width 44 height 22
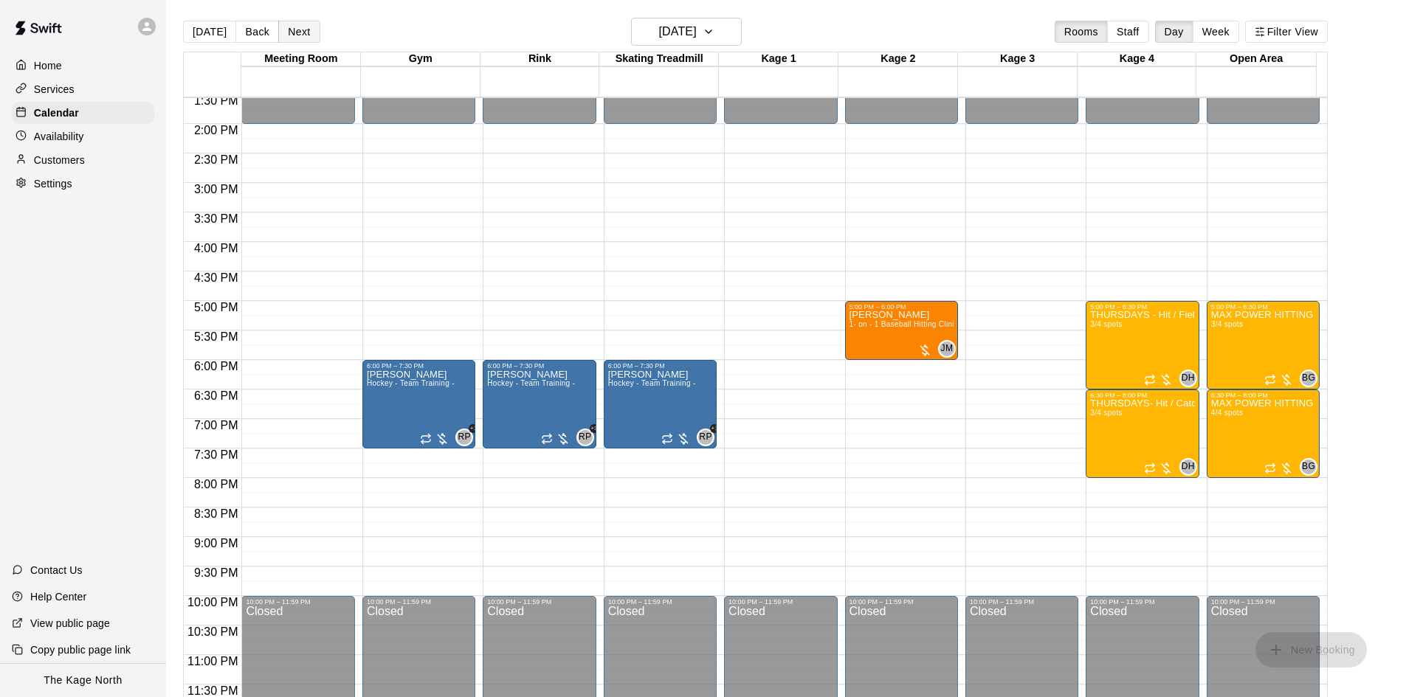
click at [297, 27] on button "Next" at bounding box center [298, 32] width 41 height 22
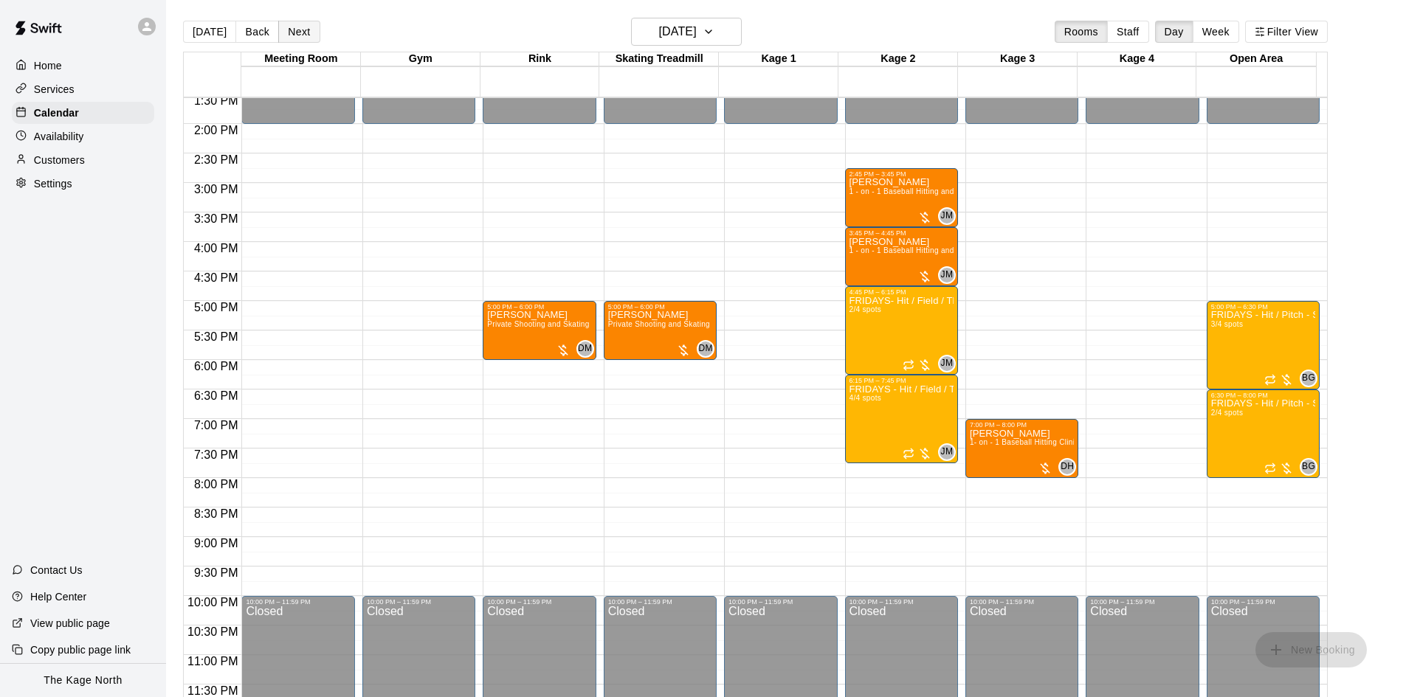
click at [295, 32] on button "Next" at bounding box center [298, 32] width 41 height 22
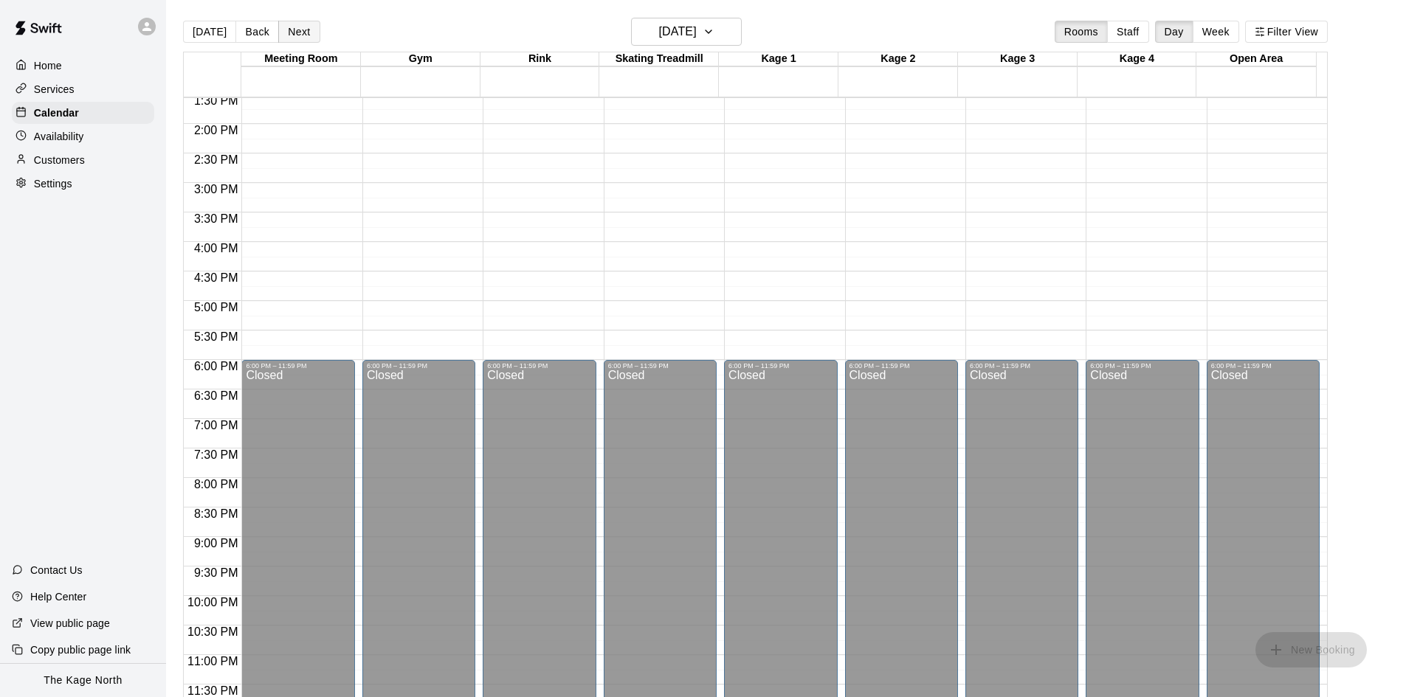
click at [295, 32] on button "Next" at bounding box center [298, 32] width 41 height 22
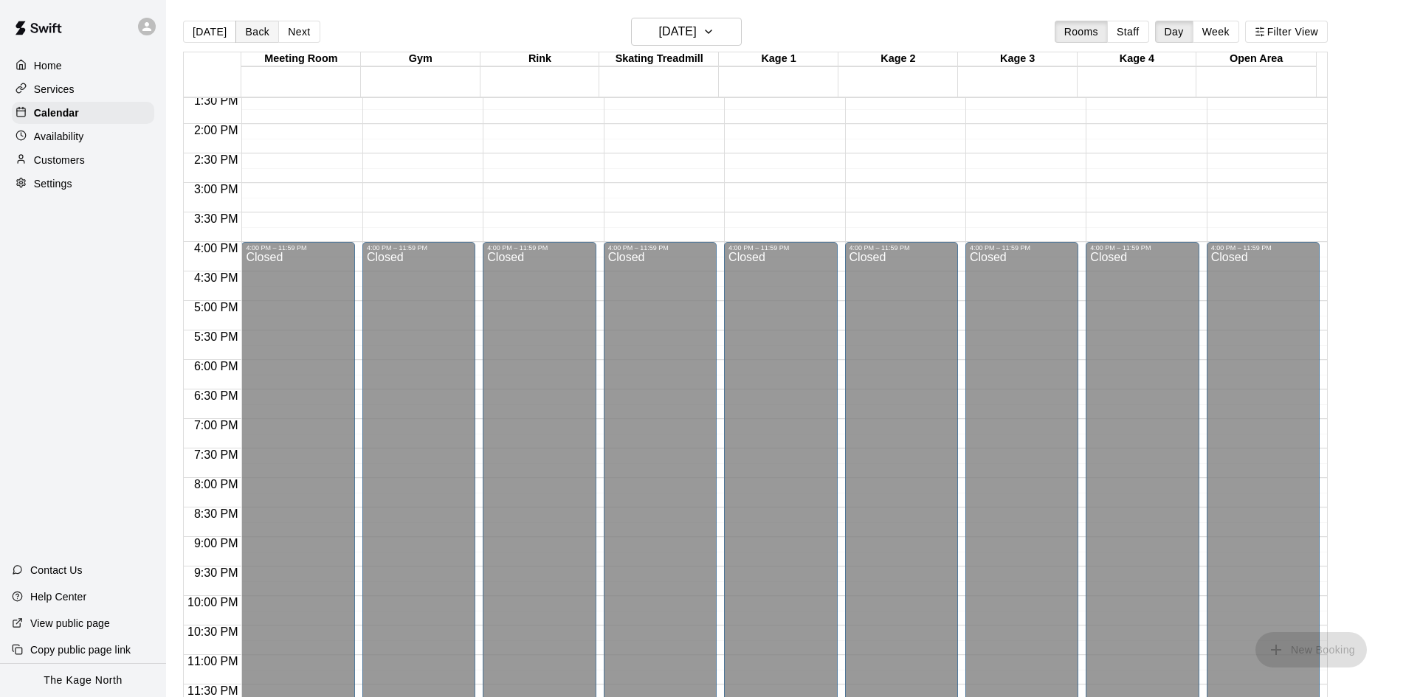
click at [266, 32] on button "Back" at bounding box center [257, 32] width 44 height 22
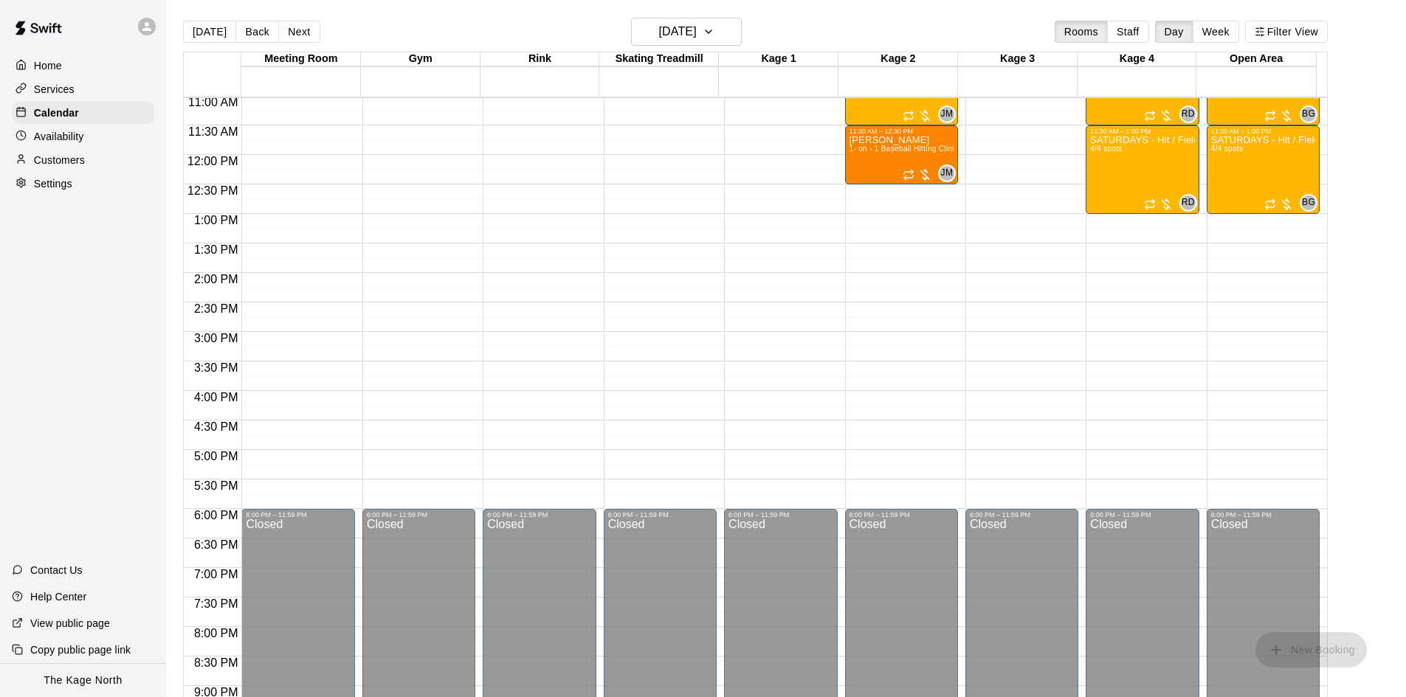
scroll to position [433, 0]
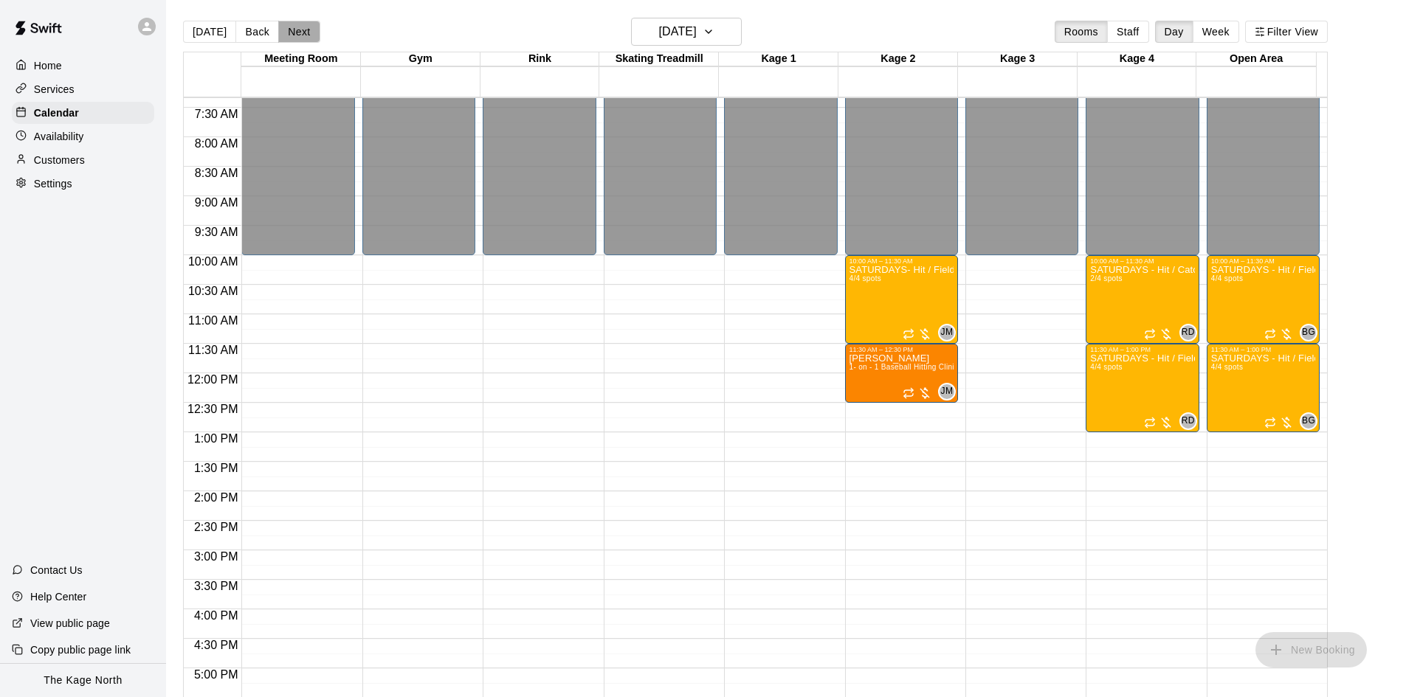
click at [284, 27] on button "Next" at bounding box center [298, 32] width 41 height 22
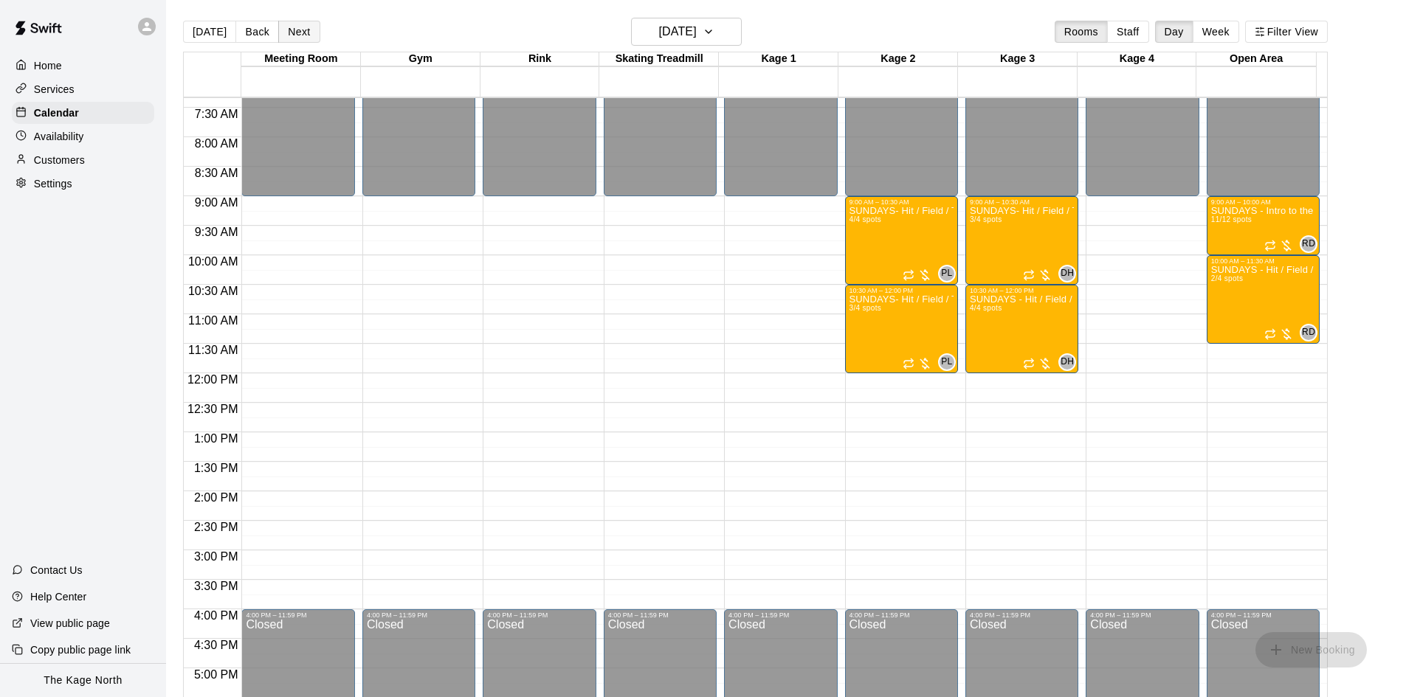
click at [293, 37] on button "Next" at bounding box center [298, 32] width 41 height 22
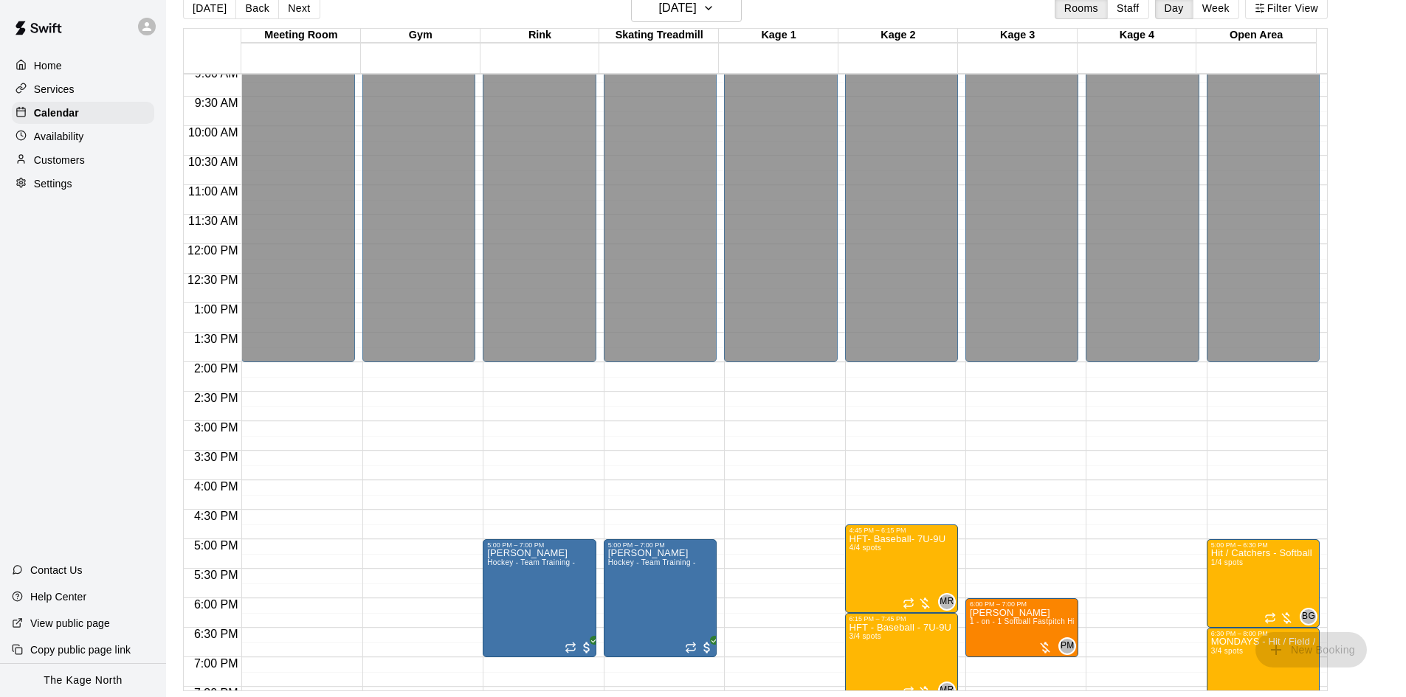
scroll to position [655, 0]
